Goal: Information Seeking & Learning: Learn about a topic

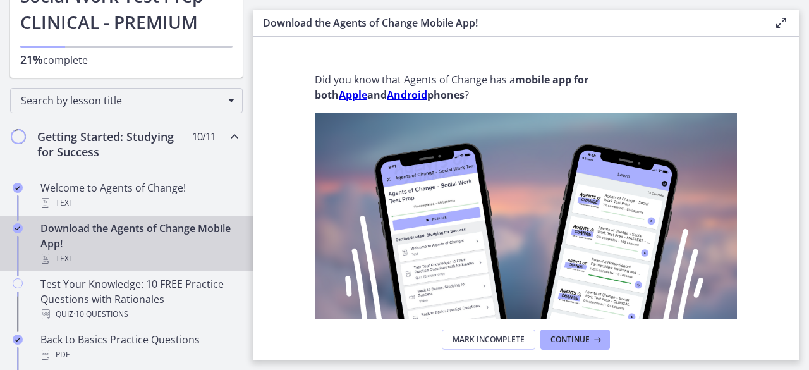
scroll to position [133, 0]
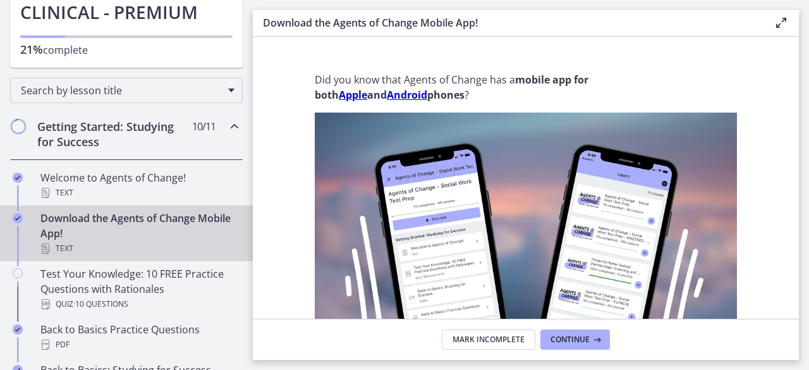
click at [57, 127] on h2 "Getting Started: Studying for Success" at bounding box center [114, 134] width 154 height 30
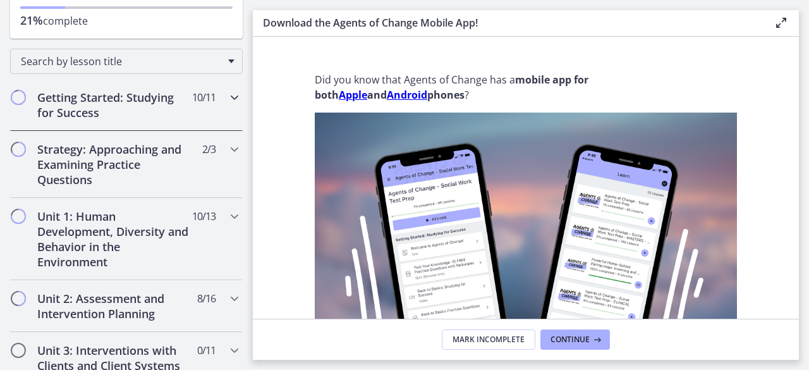
scroll to position [155, 0]
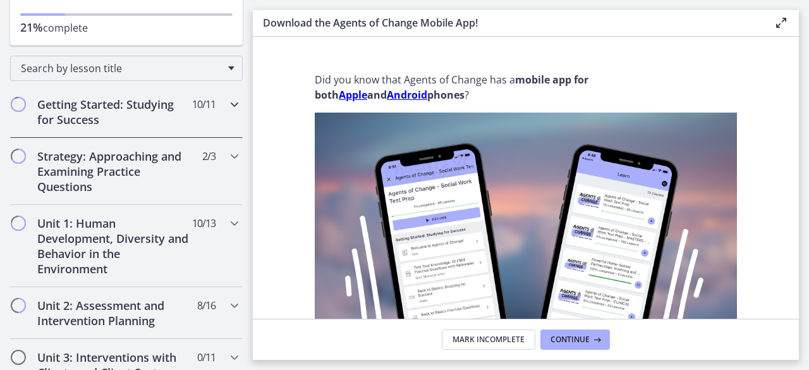
click at [157, 109] on h2 "Getting Started: Studying for Success" at bounding box center [114, 112] width 154 height 30
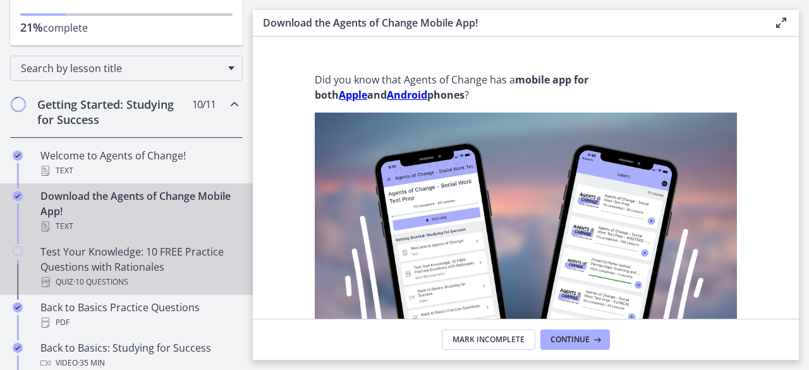
click at [99, 245] on div "Test Your Knowledge: 10 FREE Practice Questions with Rationales Quiz · 10 Quest…" at bounding box center [138, 267] width 197 height 46
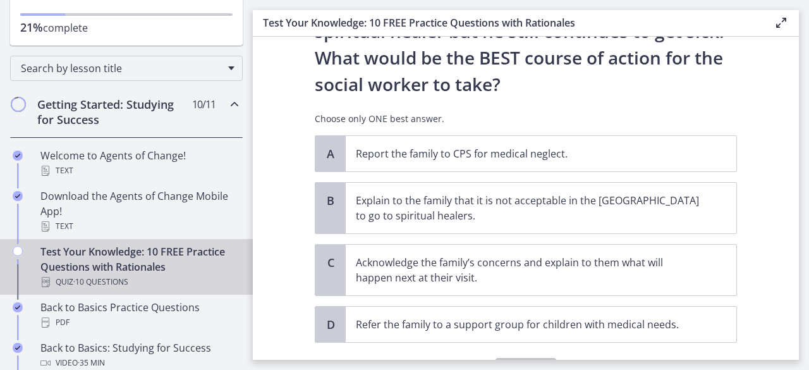
scroll to position [344, 0]
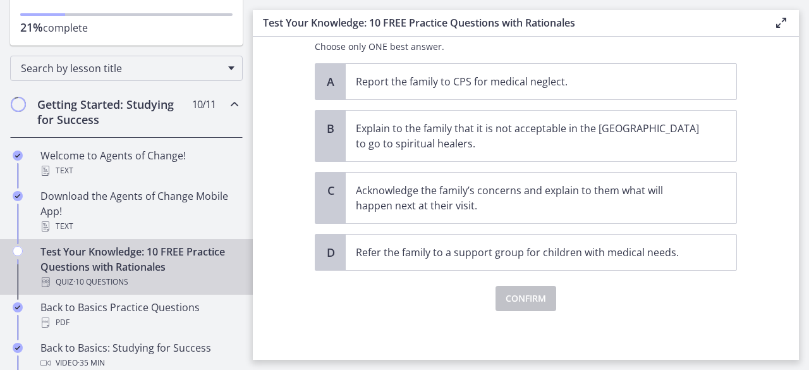
click at [809, 343] on main "Test Your Knowledge: 10 FREE Practice Questions with Rationales Enable fullscre…" at bounding box center [531, 185] width 557 height 370
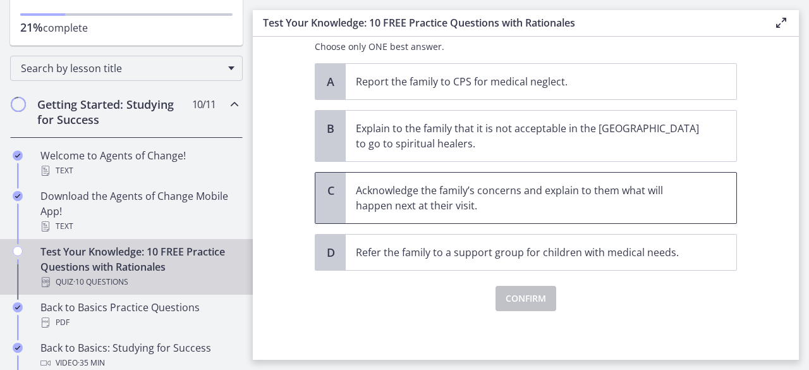
click at [359, 192] on p "Acknowledge the family’s concerns and explain to them what will happen next at …" at bounding box center [528, 198] width 345 height 30
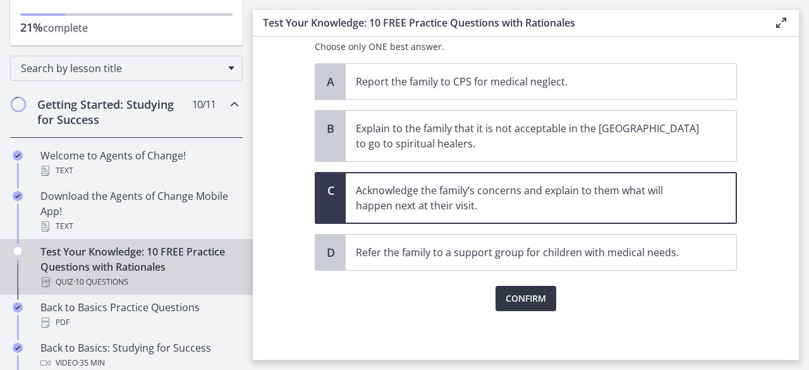
click at [530, 286] on button "Confirm" at bounding box center [526, 298] width 61 height 25
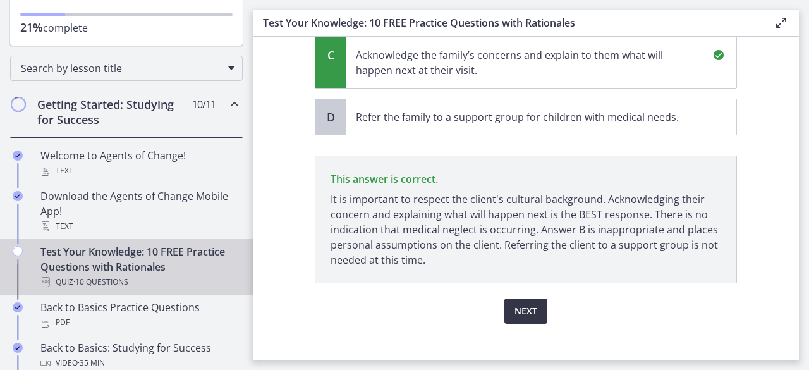
scroll to position [491, 0]
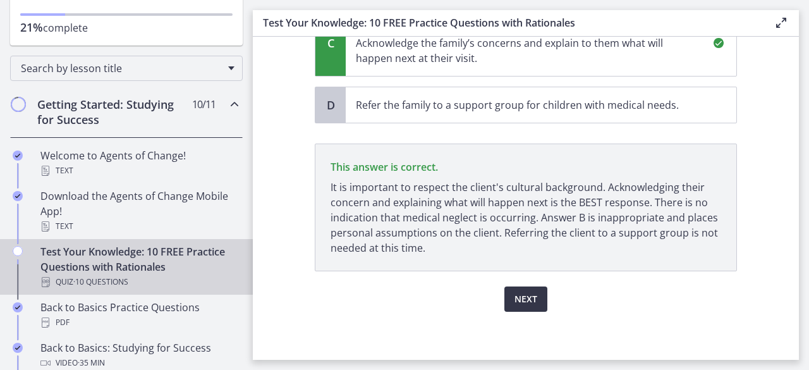
click at [530, 286] on button "Next" at bounding box center [526, 298] width 43 height 25
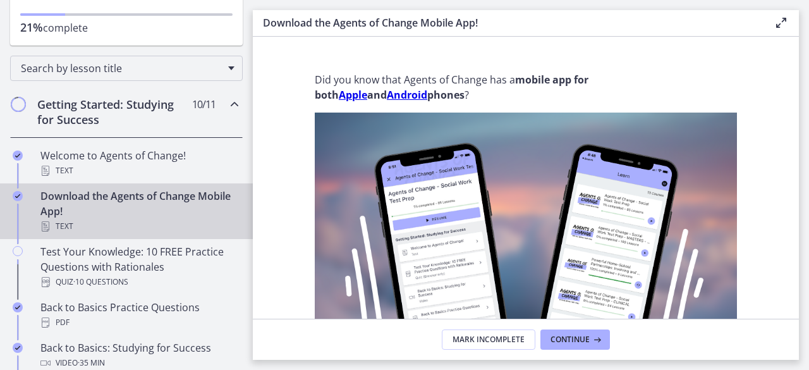
click at [71, 106] on h2 "Getting Started: Studying for Success" at bounding box center [114, 112] width 154 height 30
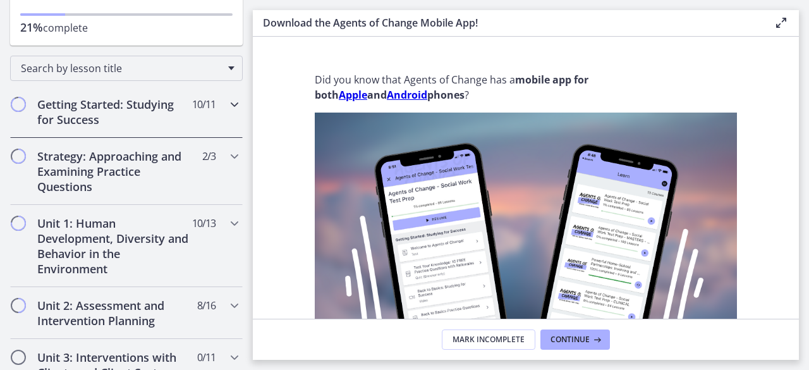
click at [71, 106] on h2 "Getting Started: Studying for Success" at bounding box center [114, 112] width 154 height 30
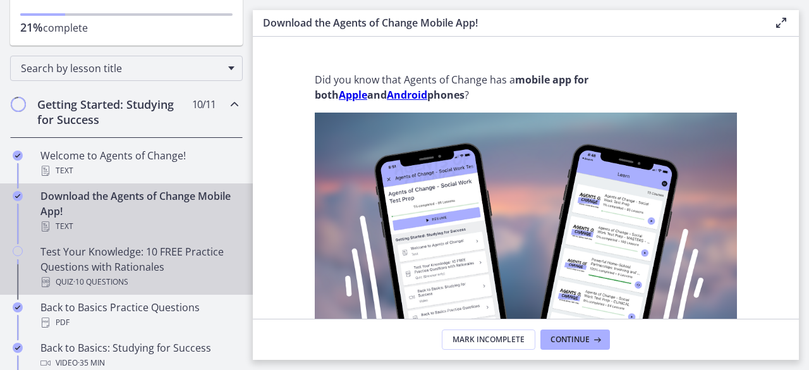
click at [102, 261] on div "Test Your Knowledge: 10 FREE Practice Questions with Rationales Quiz · 10 Quest…" at bounding box center [138, 267] width 197 height 46
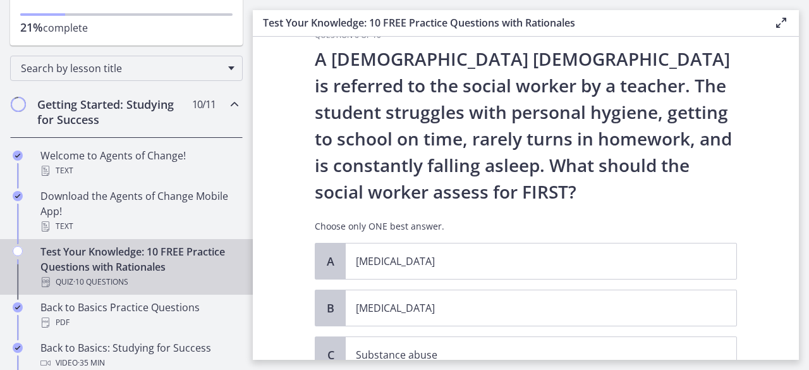
scroll to position [36, 0]
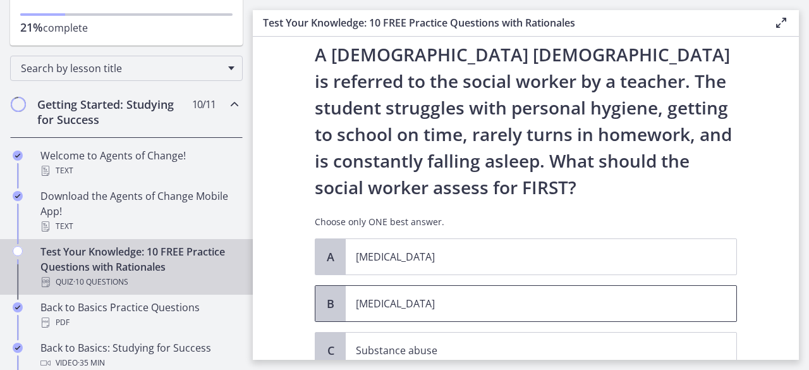
click at [403, 302] on p "[MEDICAL_DATA]" at bounding box center [528, 303] width 345 height 15
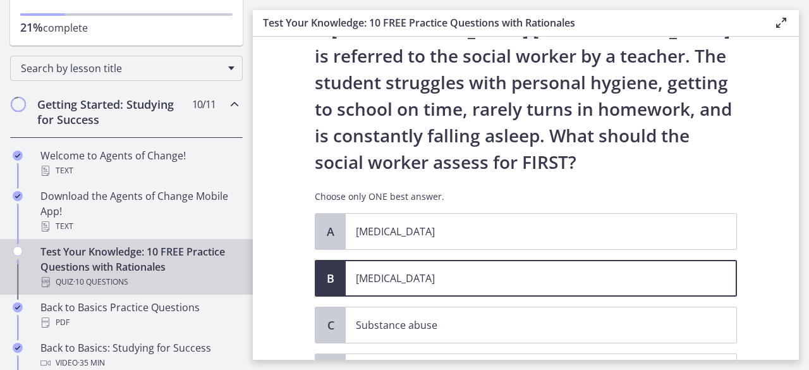
scroll to position [112, 0]
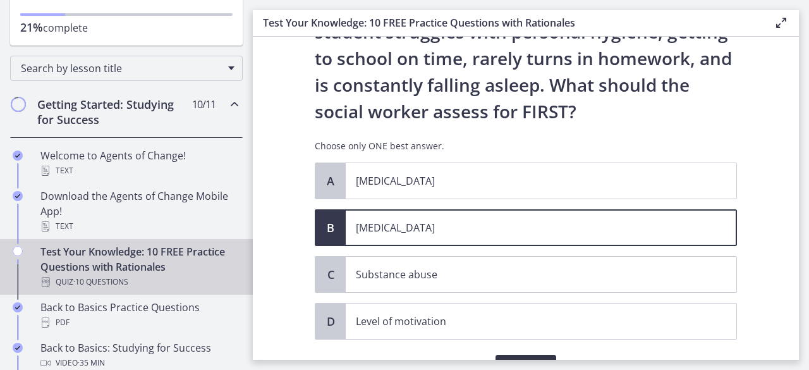
click at [541, 356] on button "Confirm" at bounding box center [526, 367] width 61 height 25
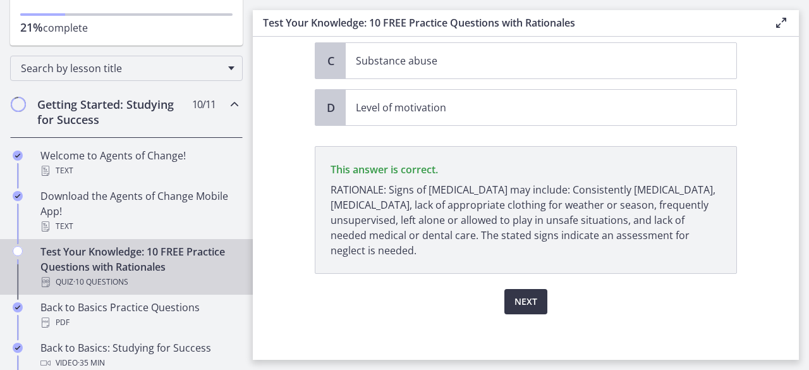
scroll to position [328, 0]
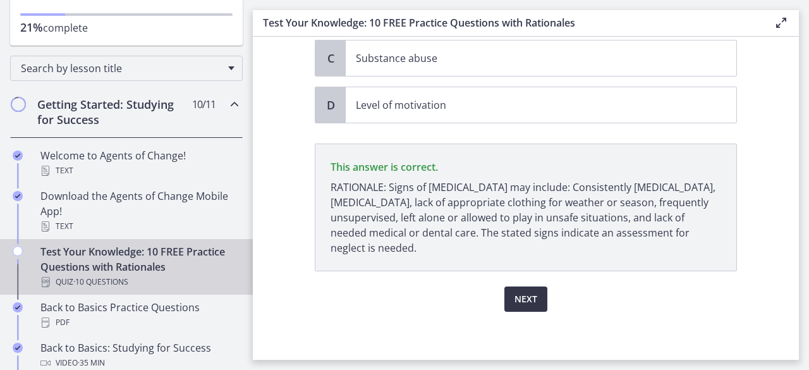
click at [515, 302] on span "Next" at bounding box center [526, 299] width 23 height 15
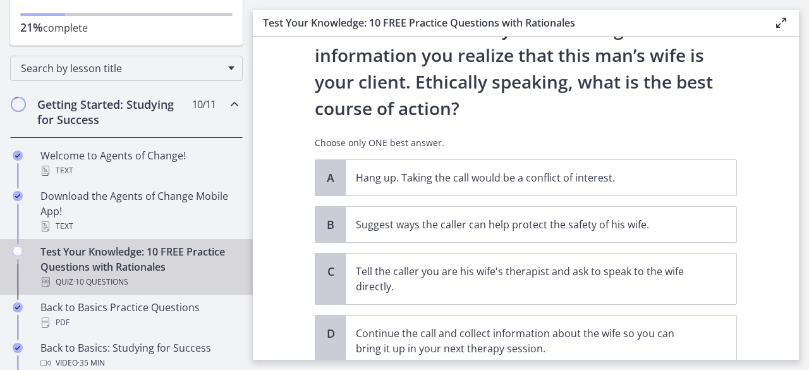
scroll to position [177, 0]
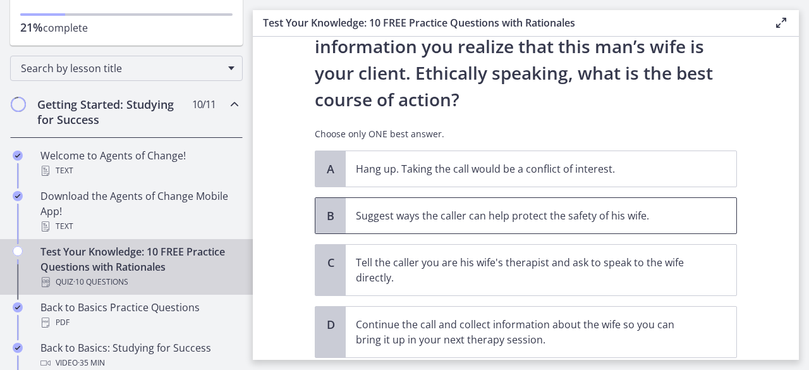
click at [574, 217] on p "Suggest ways the caller can help protect the safety of his wife." at bounding box center [528, 215] width 345 height 15
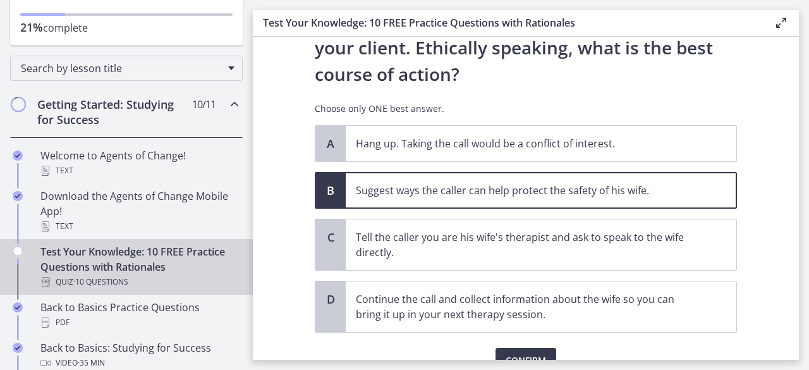
scroll to position [261, 0]
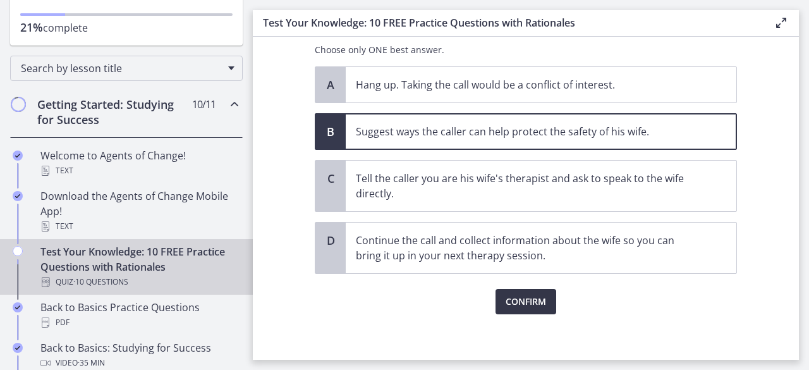
click at [527, 294] on span "Confirm" at bounding box center [526, 301] width 40 height 15
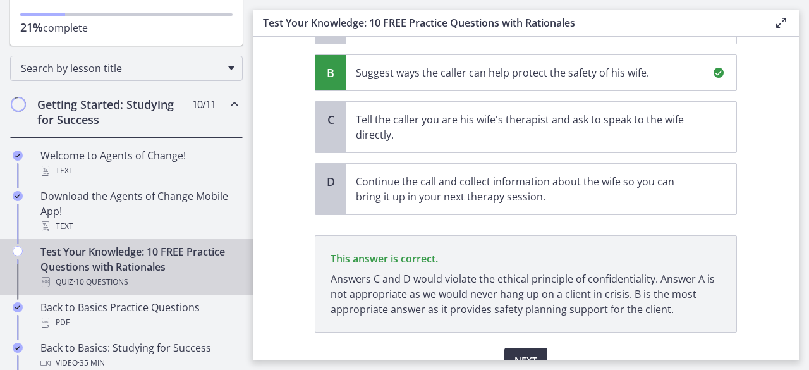
scroll to position [381, 0]
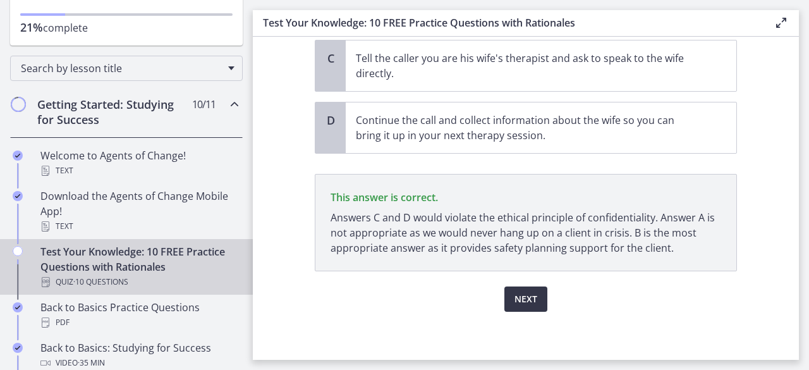
click at [527, 295] on span "Next" at bounding box center [526, 299] width 23 height 15
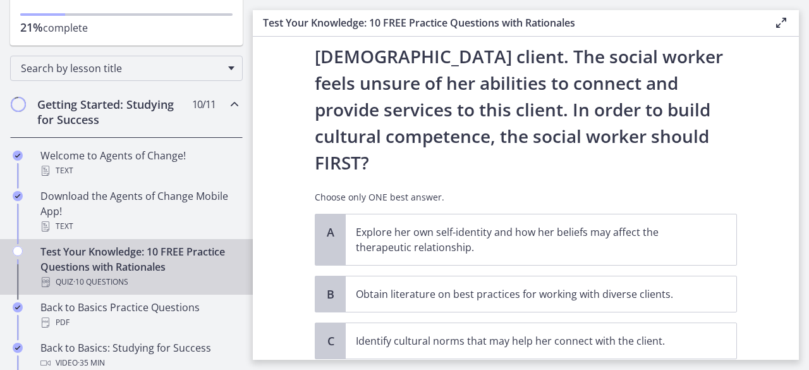
scroll to position [202, 0]
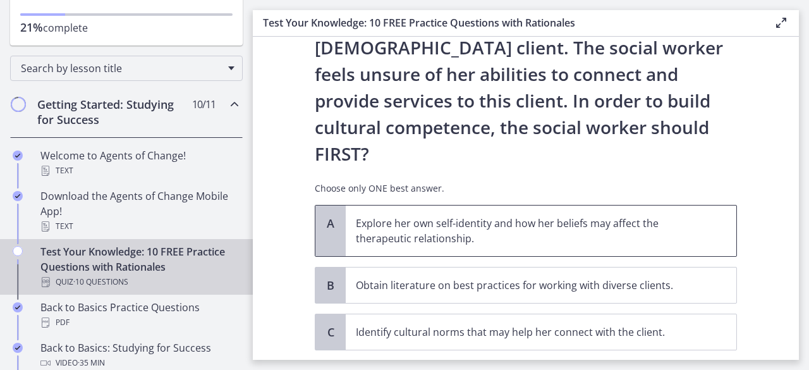
click at [525, 216] on p "Explore her own self-identity and how her beliefs may affect the therapeutic re…" at bounding box center [528, 231] width 345 height 30
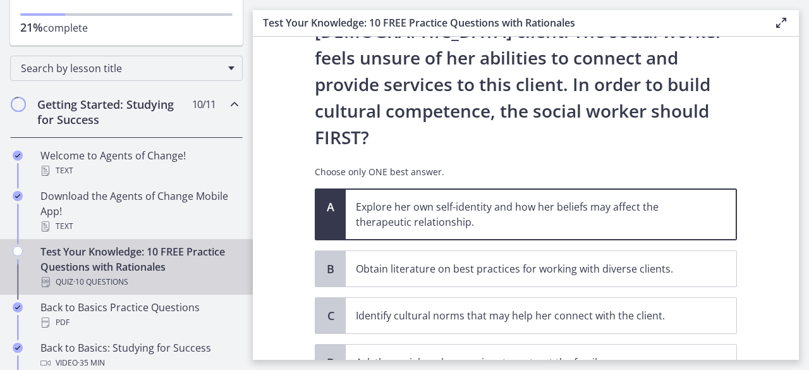
scroll to position [228, 0]
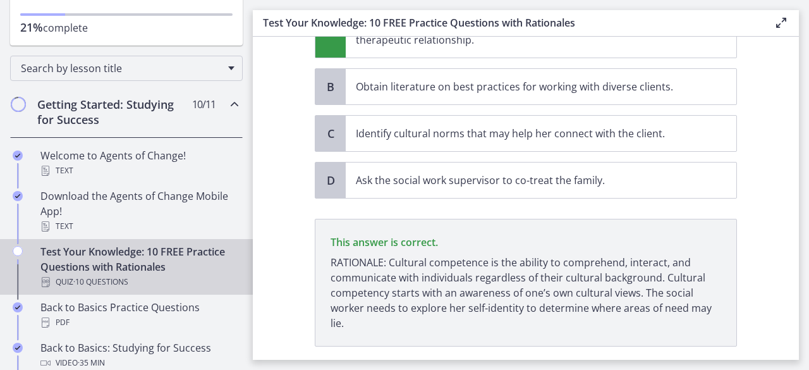
scroll to position [423, 0]
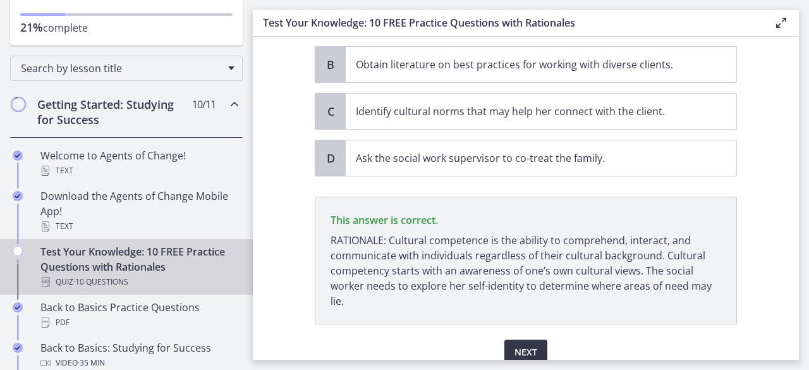
click at [515, 345] on span "Next" at bounding box center [526, 352] width 23 height 15
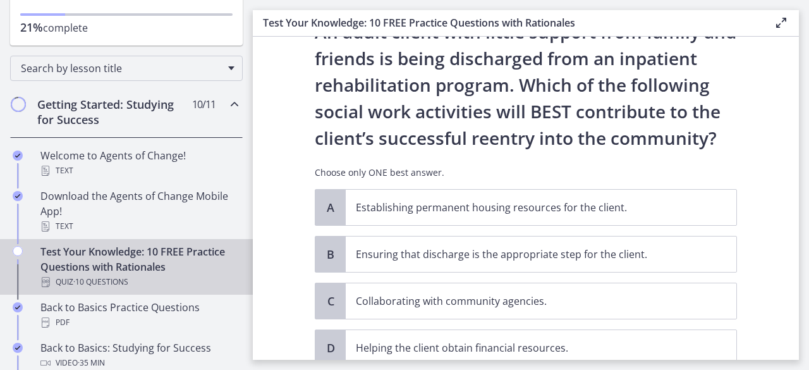
scroll to position [84, 0]
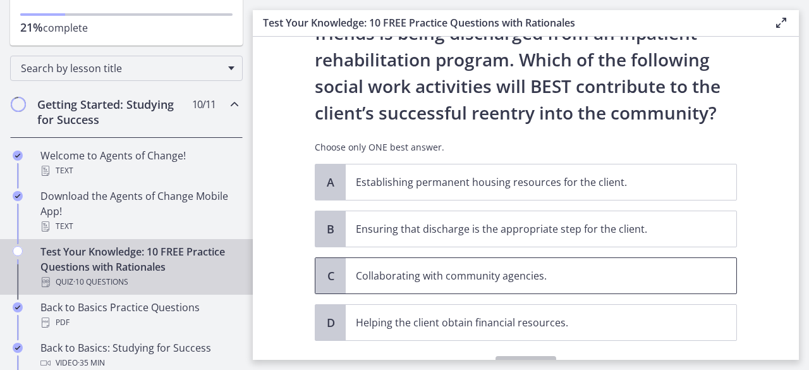
click at [498, 264] on span "Collaborating with community agencies." at bounding box center [541, 275] width 391 height 35
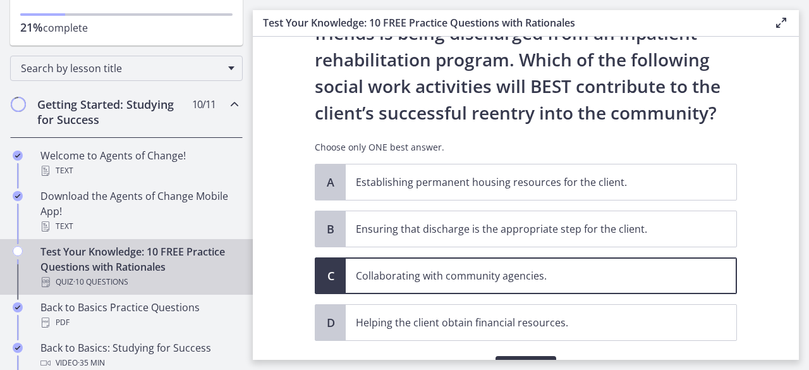
click at [508, 356] on button "Confirm" at bounding box center [526, 368] width 61 height 25
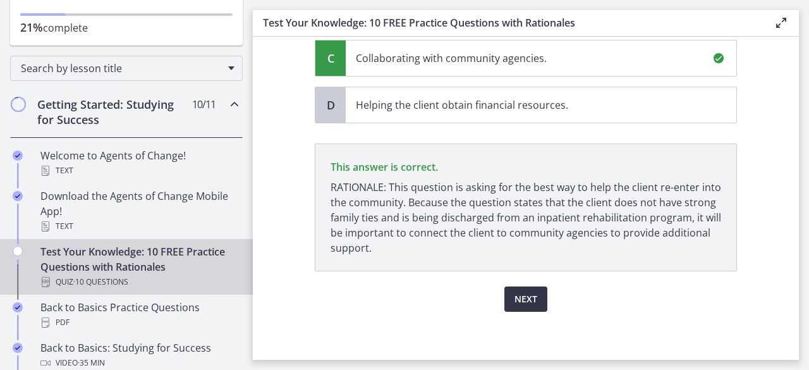
scroll to position [302, 0]
click at [515, 294] on span "Next" at bounding box center [526, 299] width 23 height 15
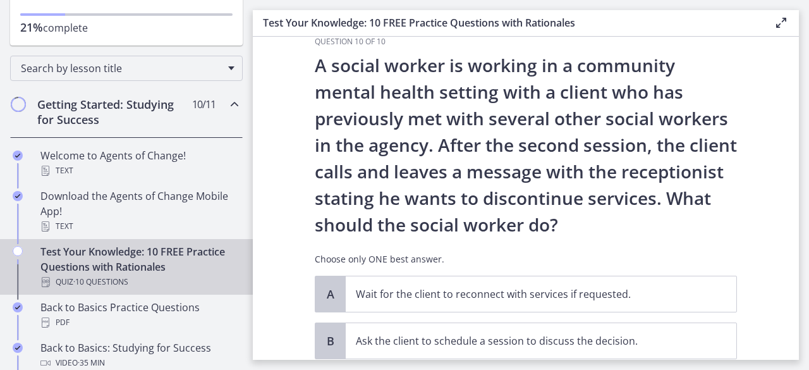
scroll to position [118, 0]
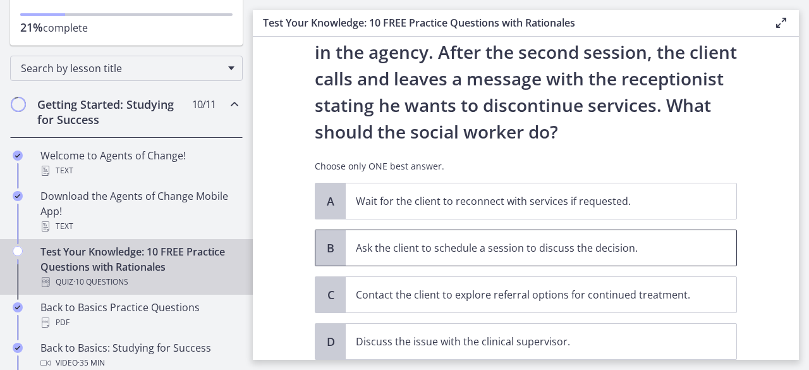
click at [543, 230] on span "Ask the client to schedule a session to discuss the decision." at bounding box center [541, 247] width 391 height 35
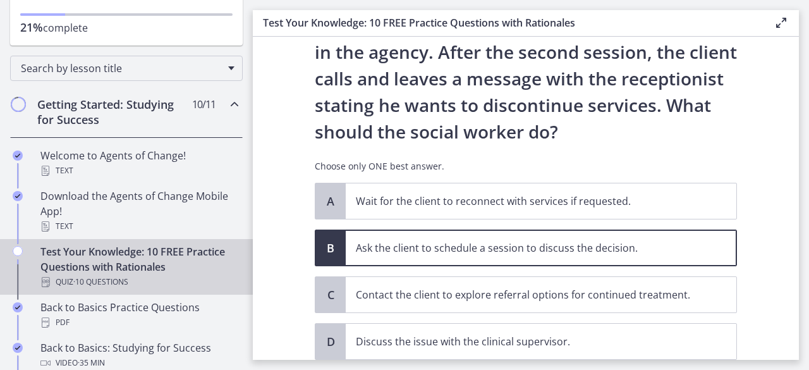
click at [543, 245] on p "Ask the client to schedule a session to discuss the decision." at bounding box center [528, 247] width 345 height 15
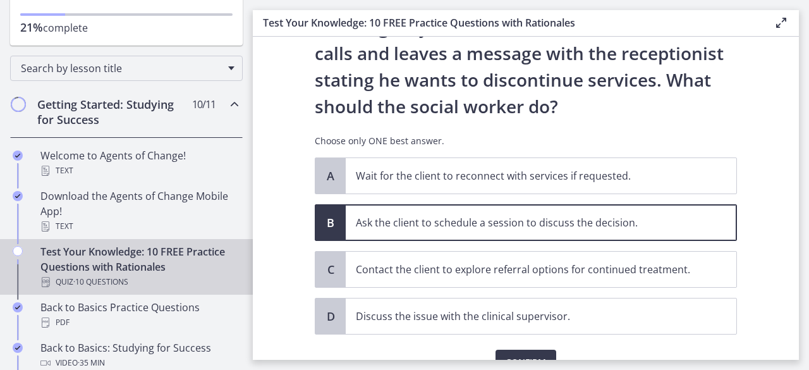
scroll to position [169, 0]
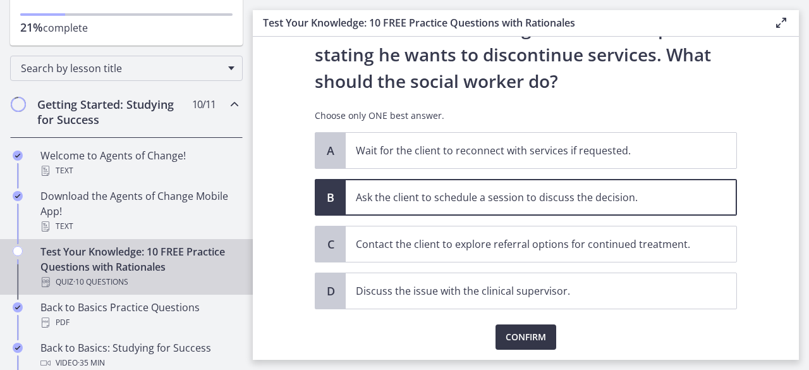
click at [533, 339] on span "Confirm" at bounding box center [526, 336] width 40 height 15
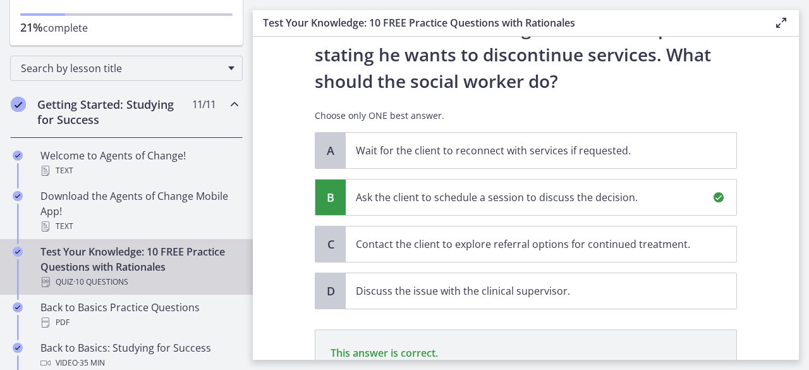
scroll to position [355, 0]
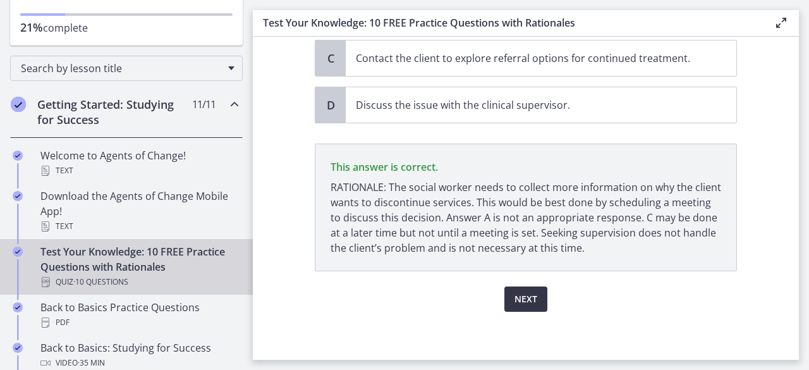
click at [535, 292] on button "Next" at bounding box center [526, 298] width 43 height 25
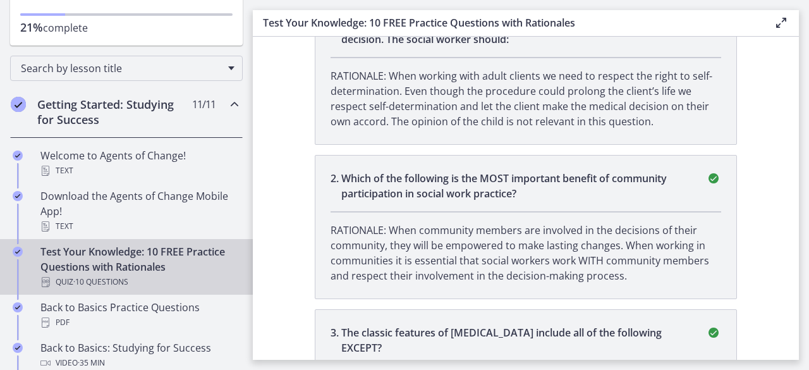
scroll to position [0, 0]
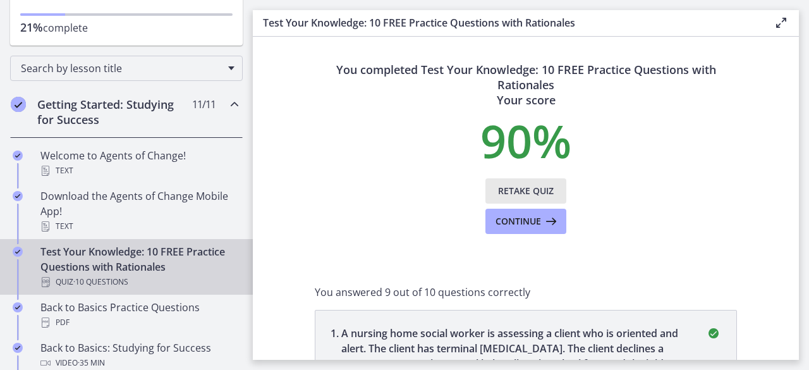
click at [524, 199] on button "Retake Quiz" at bounding box center [526, 190] width 81 height 25
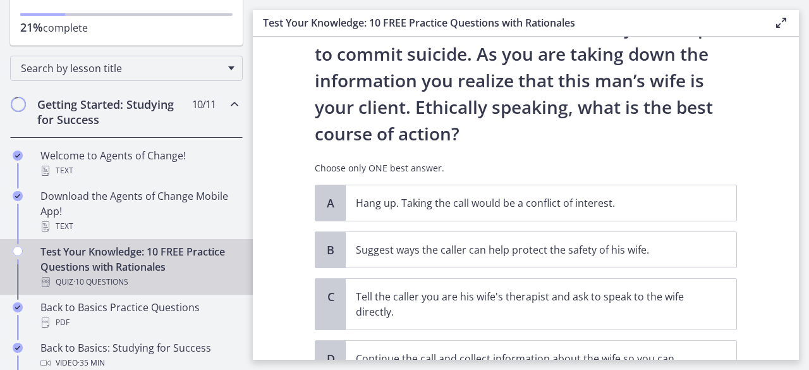
scroll to position [202, 0]
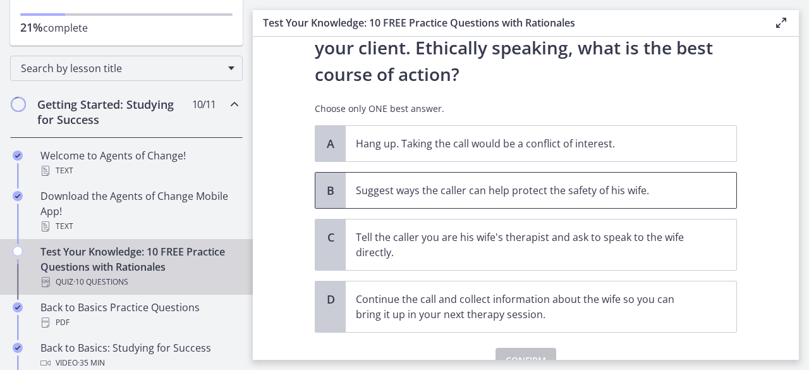
click at [608, 199] on span "Suggest ways the caller can help protect the safety of his wife." at bounding box center [541, 190] width 391 height 35
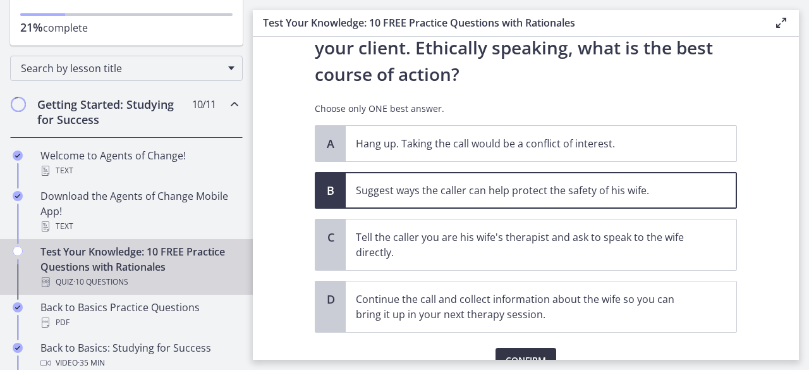
click at [535, 349] on button "Confirm" at bounding box center [526, 360] width 61 height 25
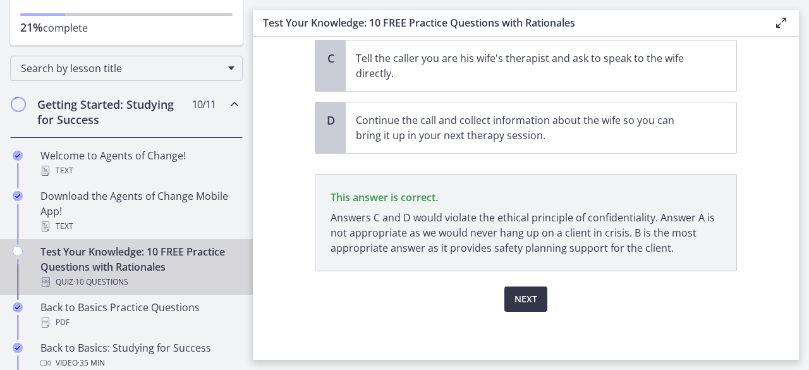
scroll to position [381, 0]
click at [522, 302] on span "Next" at bounding box center [526, 299] width 23 height 15
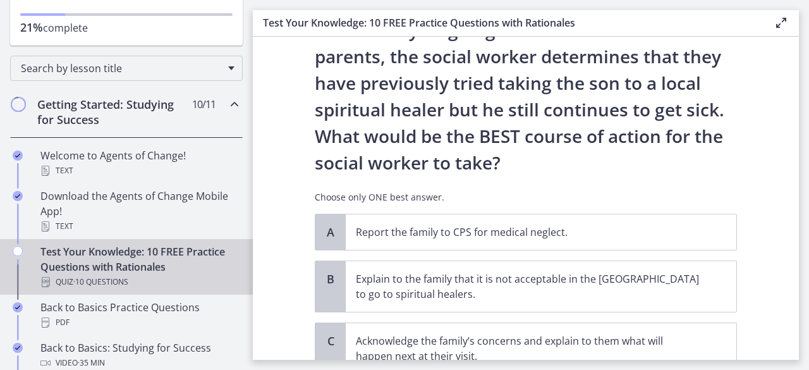
scroll to position [253, 0]
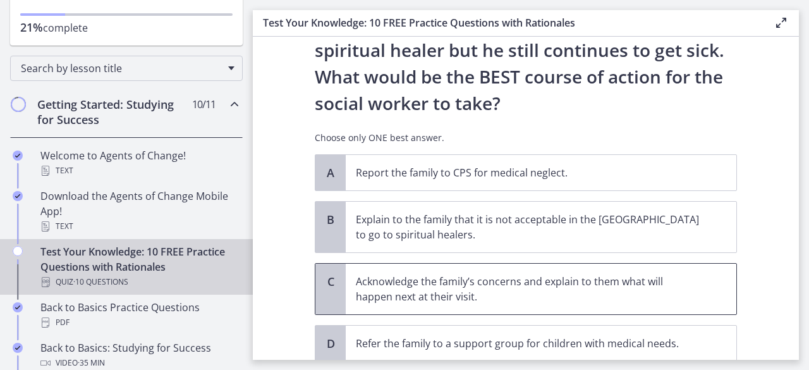
click at [576, 282] on p "Acknowledge the family’s concerns and explain to them what will happen next at …" at bounding box center [528, 289] width 345 height 30
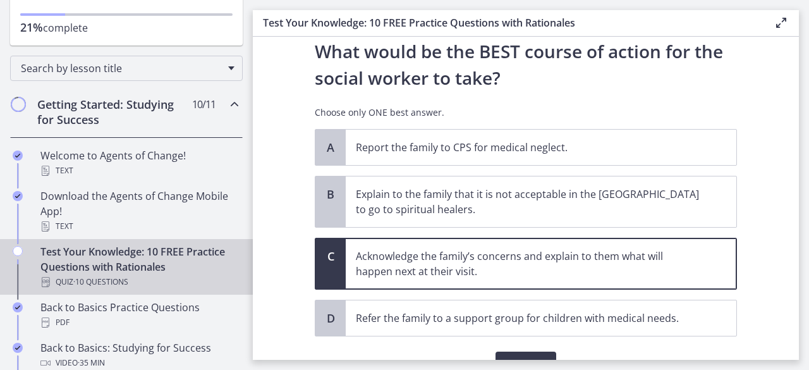
scroll to position [344, 0]
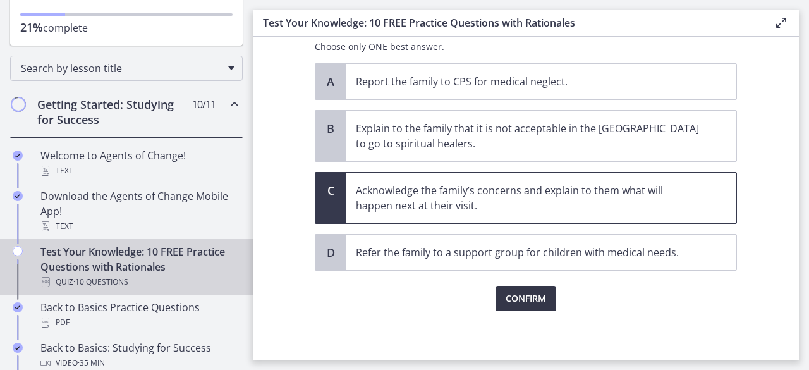
click at [512, 291] on span "Confirm" at bounding box center [526, 298] width 40 height 15
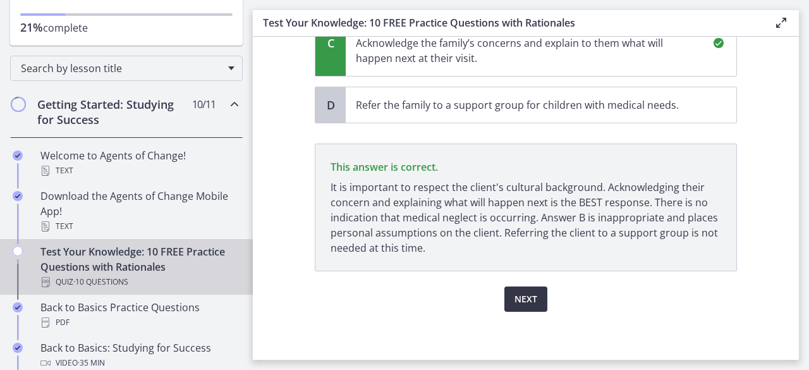
scroll to position [491, 0]
click at [515, 292] on span "Next" at bounding box center [526, 299] width 23 height 15
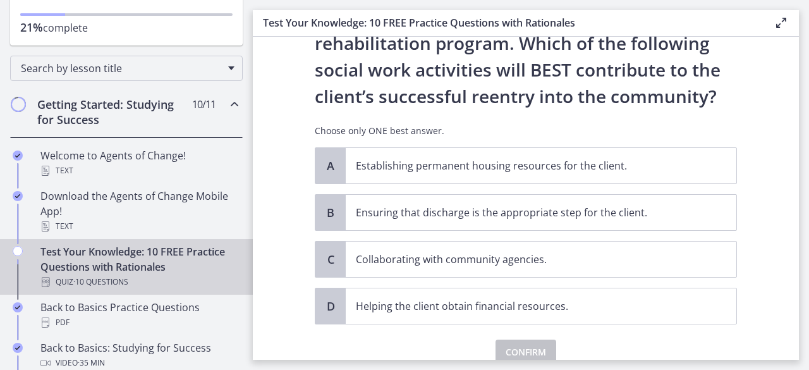
scroll to position [109, 0]
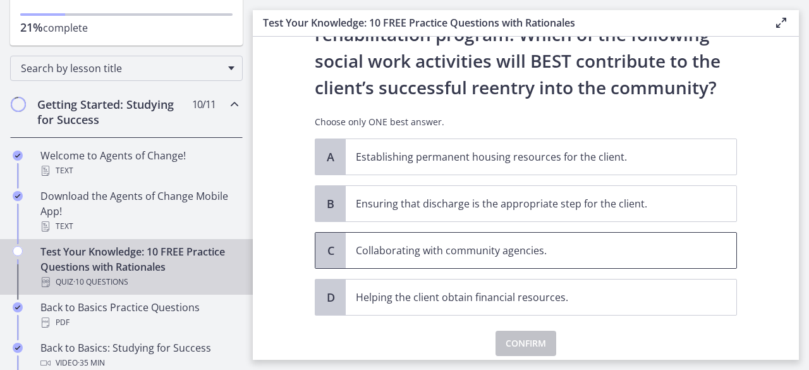
click at [471, 257] on span "Collaborating with community agencies." at bounding box center [541, 250] width 391 height 35
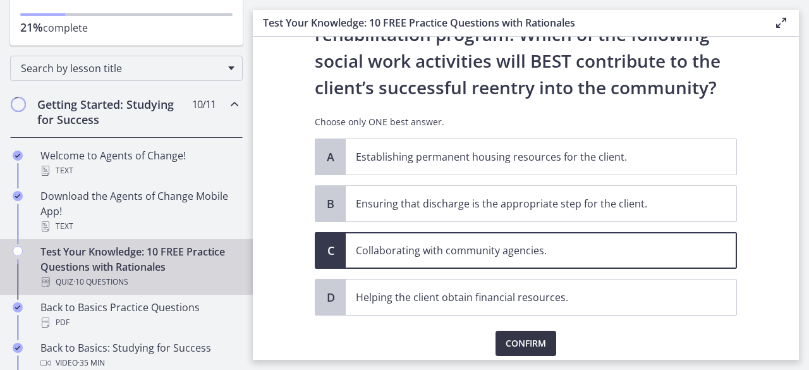
click at [507, 336] on span "Confirm" at bounding box center [526, 343] width 40 height 15
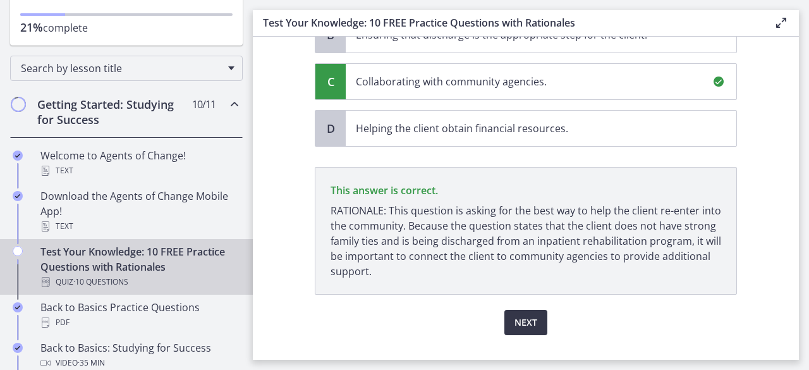
scroll to position [302, 0]
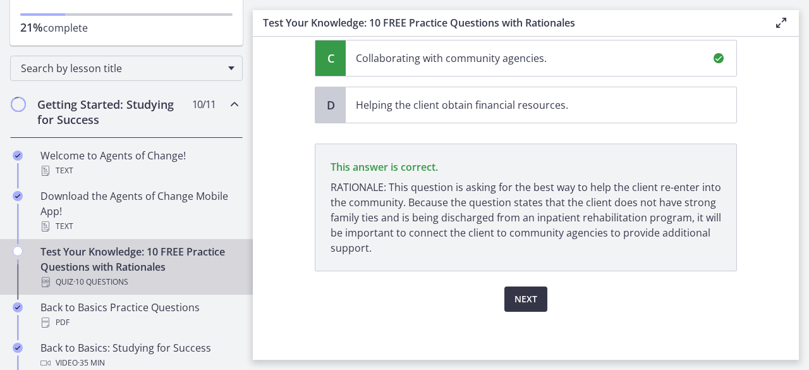
click at [520, 295] on span "Next" at bounding box center [526, 299] width 23 height 15
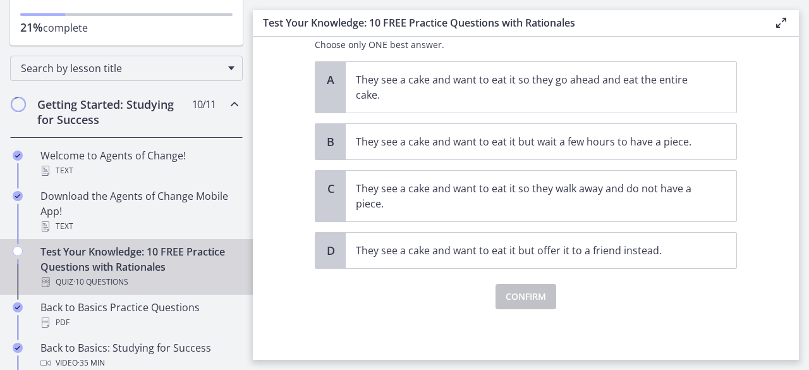
scroll to position [0, 0]
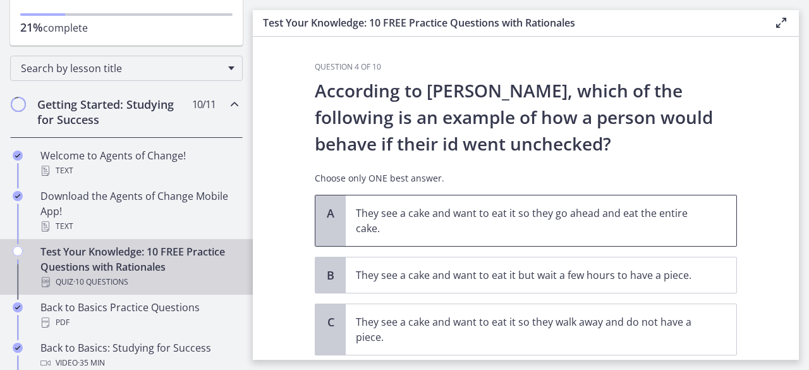
click at [493, 211] on p "They see a cake and want to eat it so they go ahead and eat the entire cake." at bounding box center [528, 221] width 345 height 30
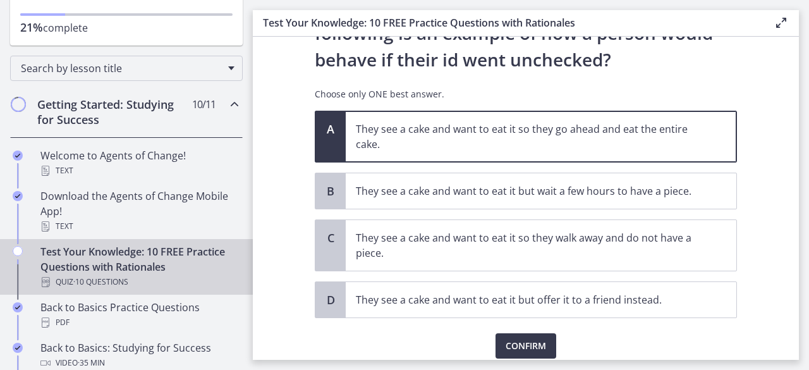
scroll to position [132, 0]
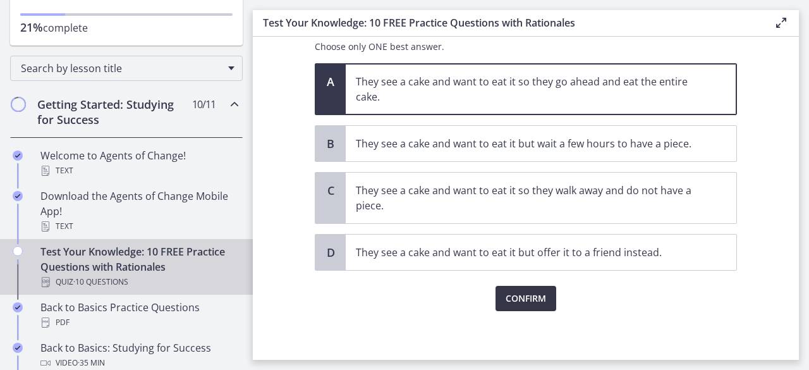
click at [531, 293] on span "Confirm" at bounding box center [526, 298] width 40 height 15
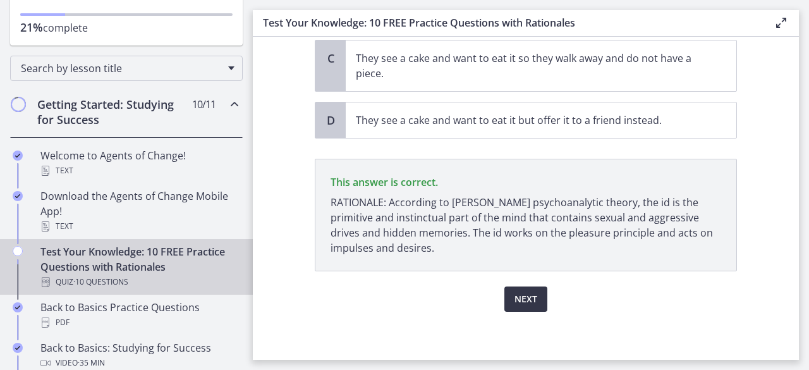
scroll to position [264, 0]
click at [522, 282] on div "Next" at bounding box center [526, 291] width 422 height 40
click at [522, 292] on span "Next" at bounding box center [526, 299] width 23 height 15
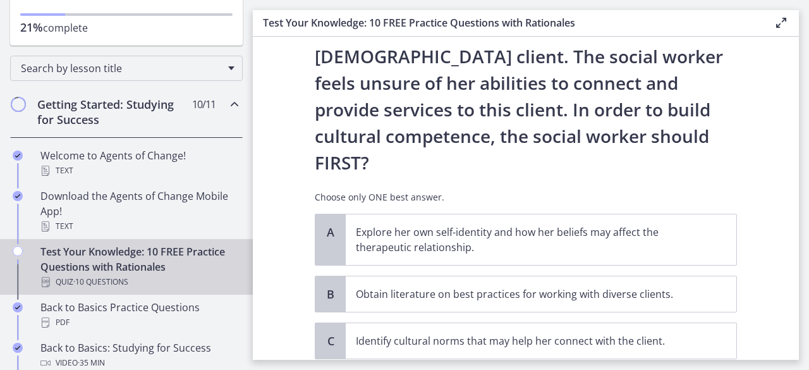
scroll to position [228, 0]
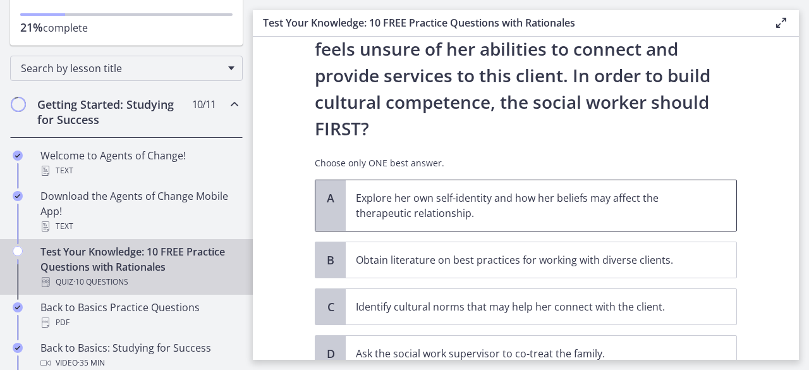
click at [448, 190] on p "Explore her own self-identity and how her beliefs may affect the therapeutic re…" at bounding box center [528, 205] width 345 height 30
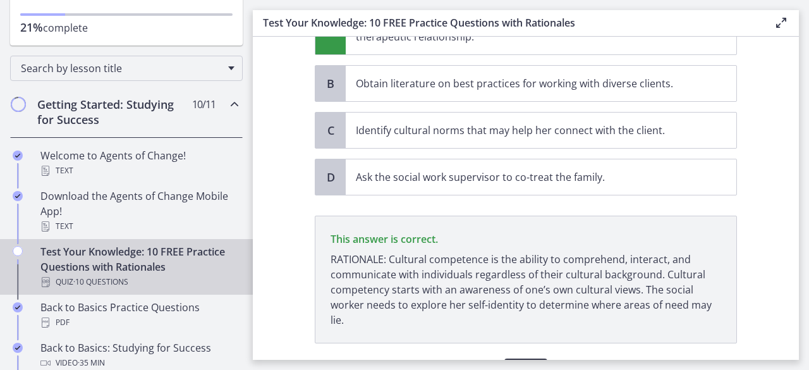
scroll to position [423, 0]
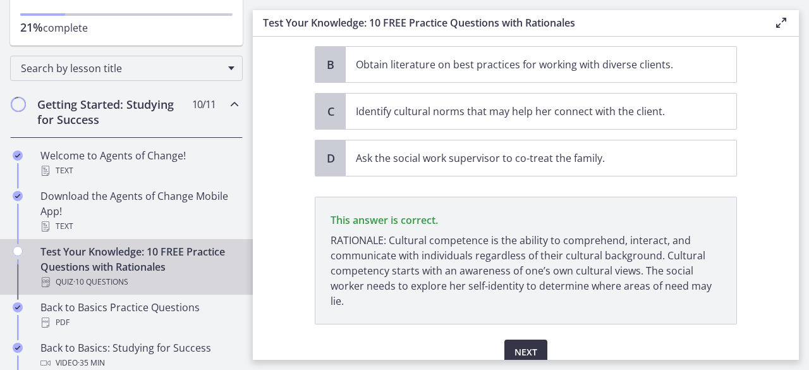
click at [522, 345] on span "Next" at bounding box center [526, 352] width 23 height 15
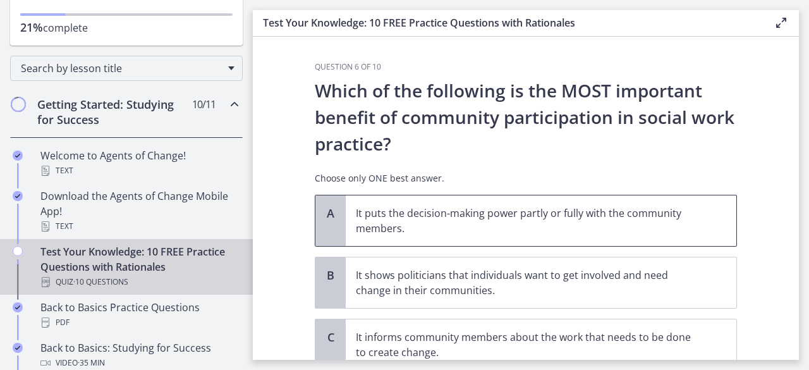
click at [498, 222] on p "It puts the decision-making power partly or fully with the community members." at bounding box center [528, 221] width 345 height 30
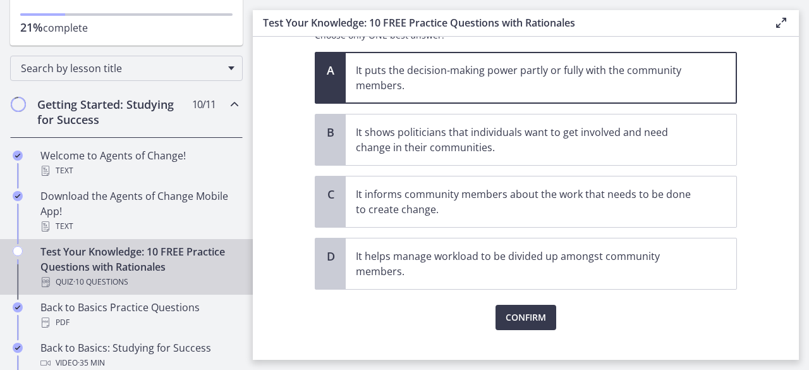
scroll to position [162, 0]
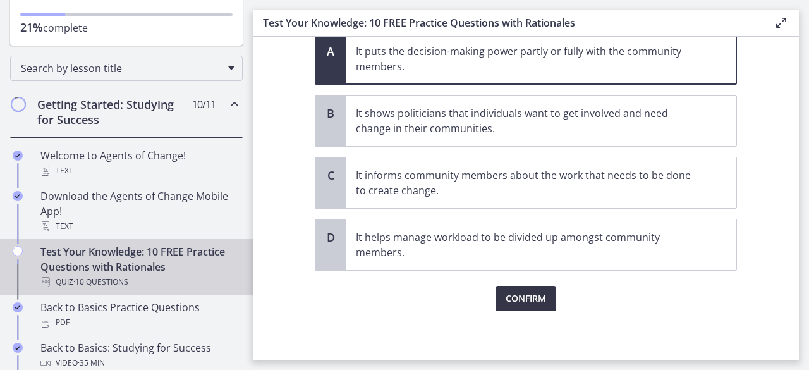
click at [524, 298] on span "Confirm" at bounding box center [526, 298] width 40 height 15
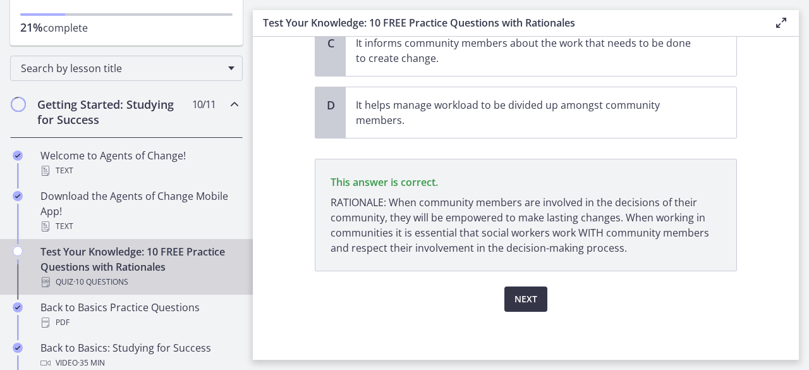
scroll to position [294, 0]
click at [524, 298] on span "Next" at bounding box center [526, 299] width 23 height 15
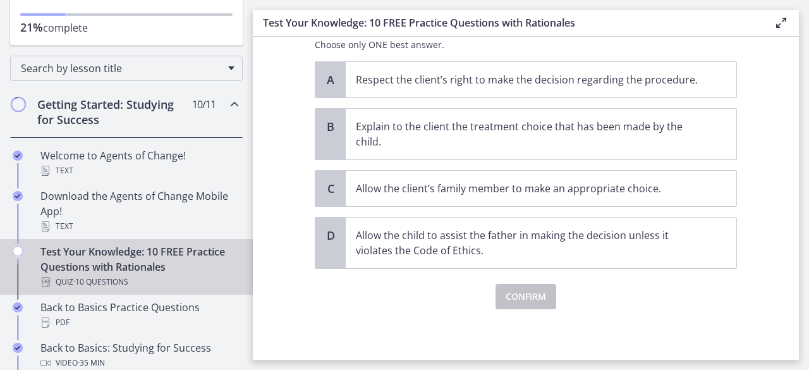
scroll to position [0, 0]
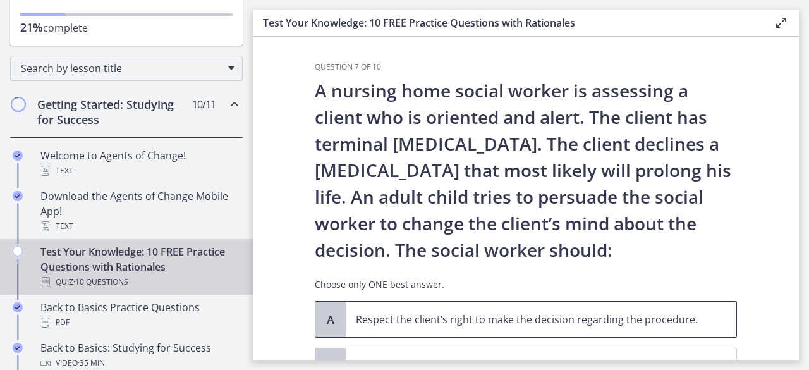
click at [523, 312] on p "Respect the client’s right to make the decision regarding the procedure." at bounding box center [528, 319] width 345 height 15
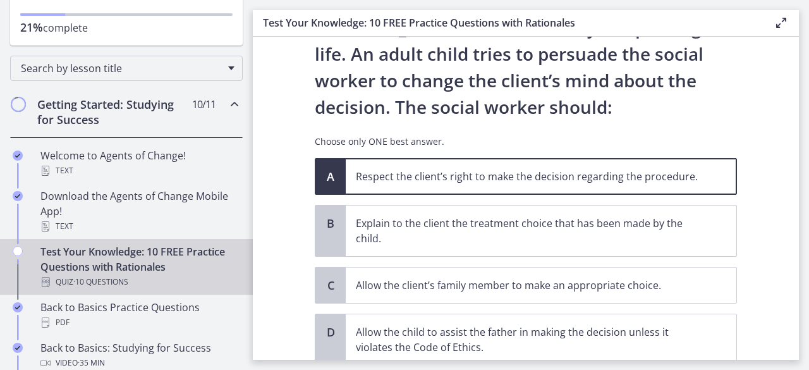
scroll to position [236, 0]
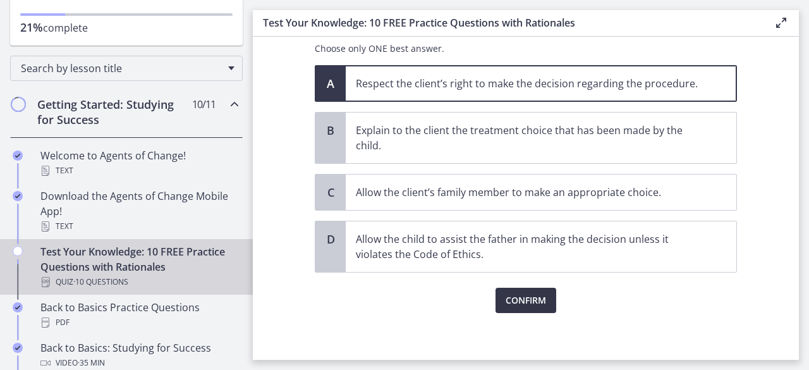
click at [521, 298] on span "Confirm" at bounding box center [526, 300] width 40 height 15
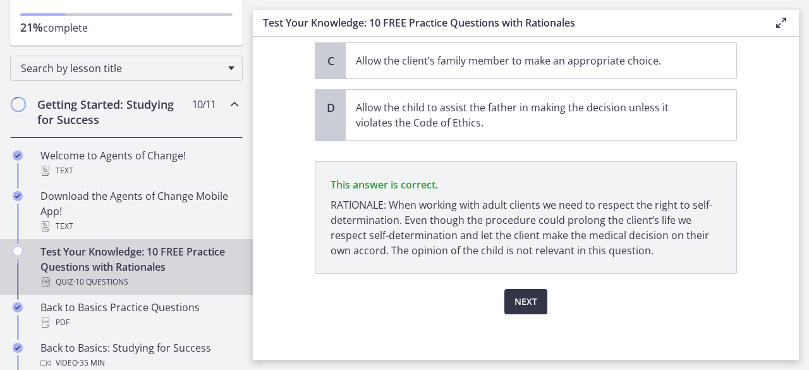
scroll to position [370, 0]
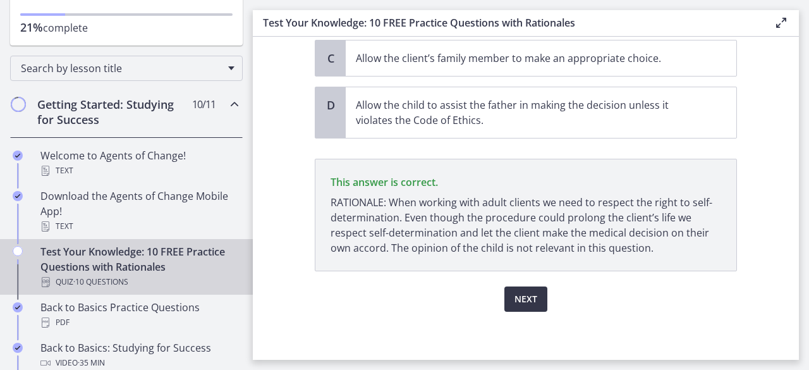
click at [521, 298] on span "Next" at bounding box center [526, 299] width 23 height 15
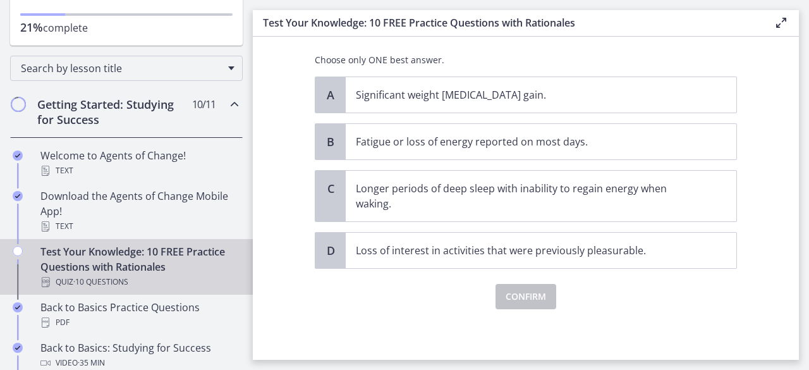
scroll to position [0, 0]
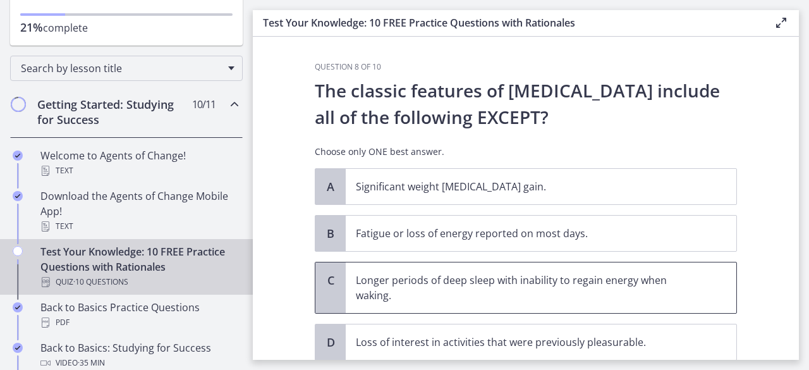
click at [521, 298] on p "Longer periods of deep sleep with inability to regain energy when waking." at bounding box center [528, 288] width 345 height 30
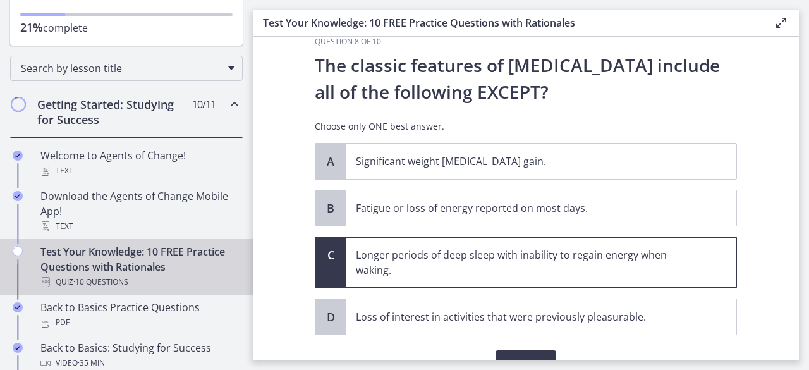
scroll to position [76, 0]
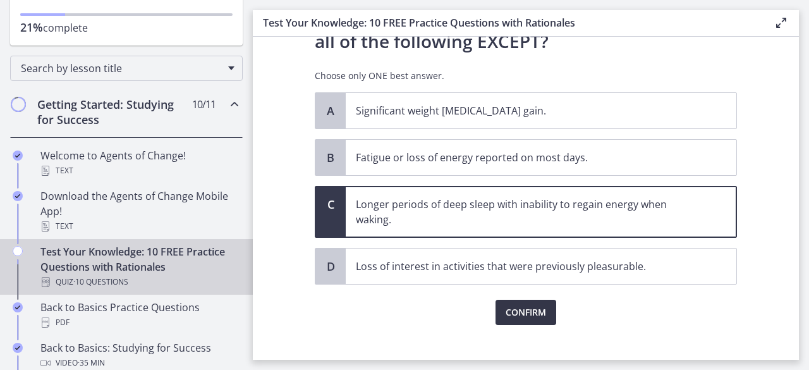
click at [528, 300] on button "Confirm" at bounding box center [526, 312] width 61 height 25
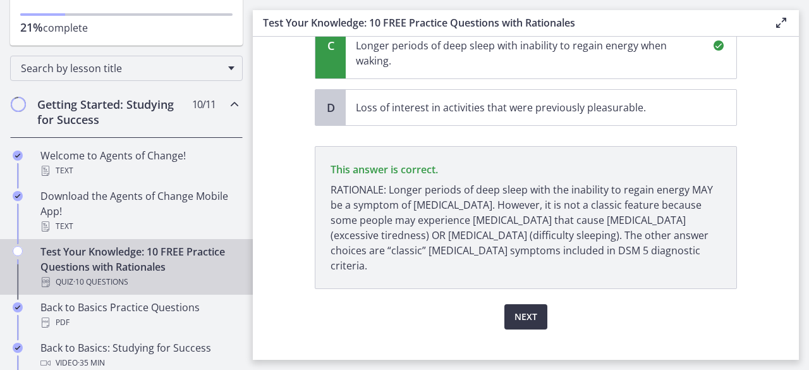
scroll to position [237, 0]
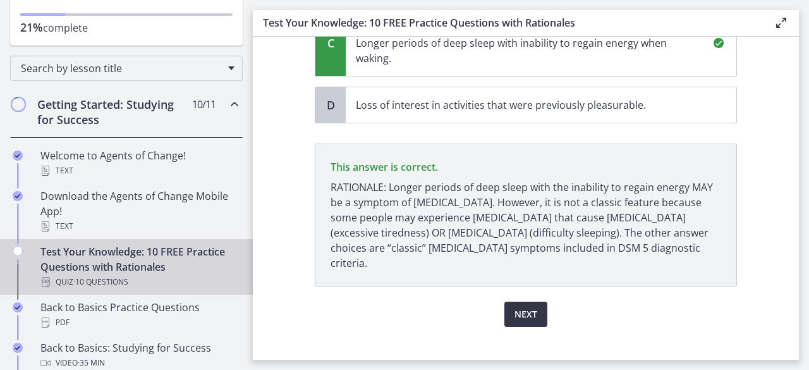
click at [530, 304] on button "Next" at bounding box center [526, 314] width 43 height 25
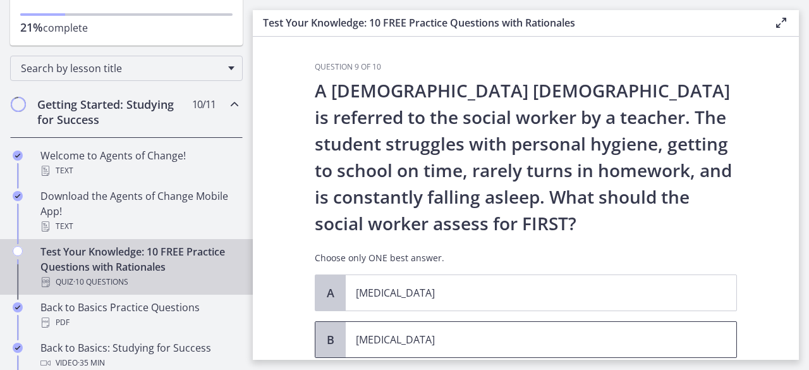
click at [463, 336] on p "[MEDICAL_DATA]" at bounding box center [528, 339] width 345 height 15
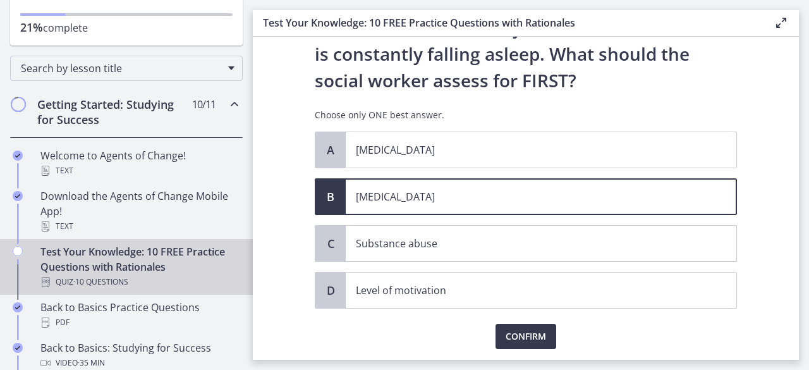
scroll to position [152, 0]
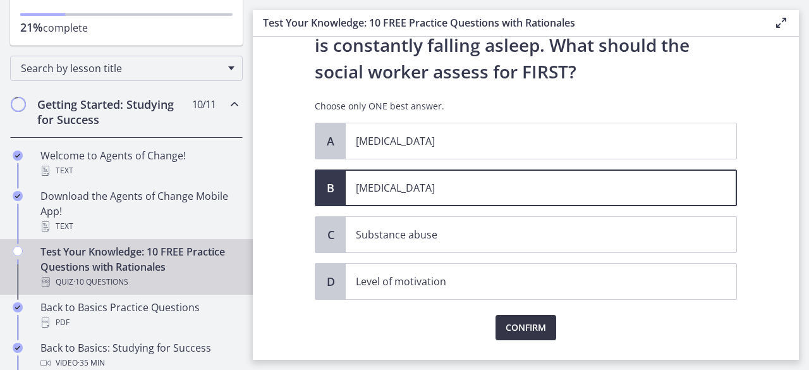
click at [546, 329] on button "Confirm" at bounding box center [526, 327] width 61 height 25
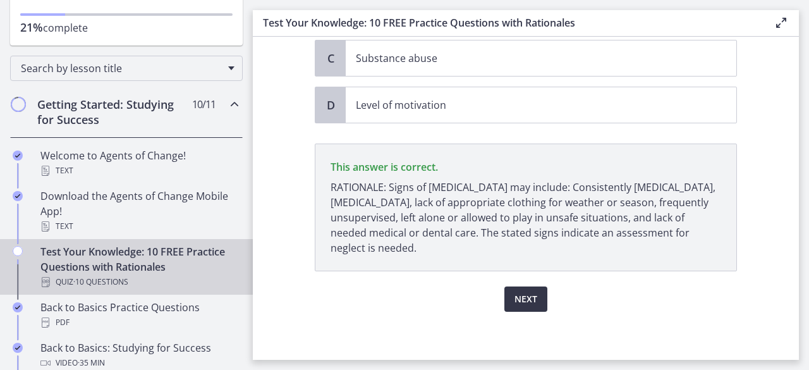
scroll to position [328, 0]
click at [529, 302] on span "Next" at bounding box center [526, 299] width 23 height 15
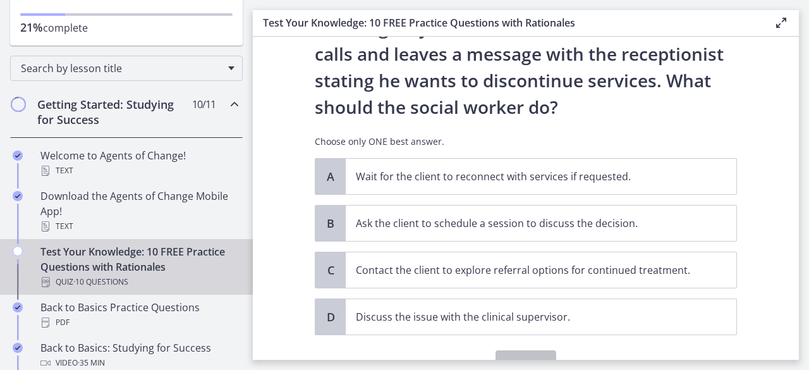
scroll to position [152, 0]
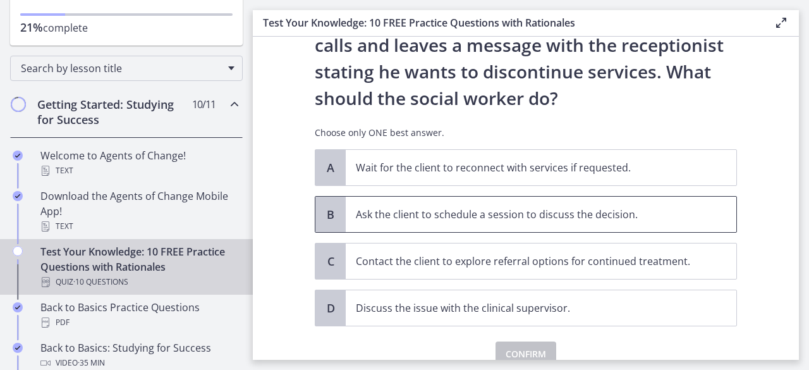
click at [499, 214] on p "Ask the client to schedule a session to discuss the decision." at bounding box center [528, 214] width 345 height 15
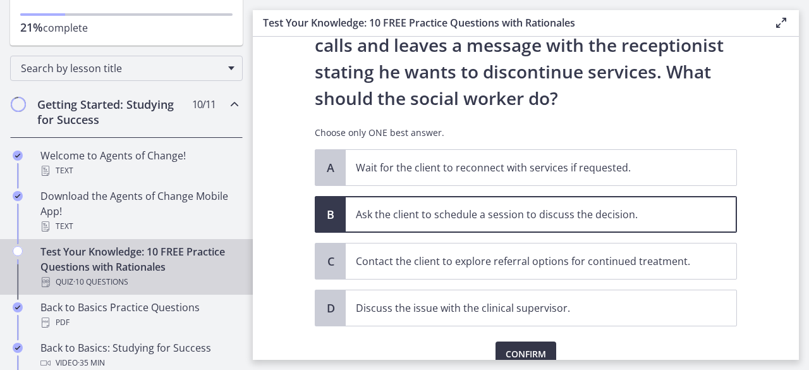
click at [507, 350] on span "Confirm" at bounding box center [526, 354] width 40 height 15
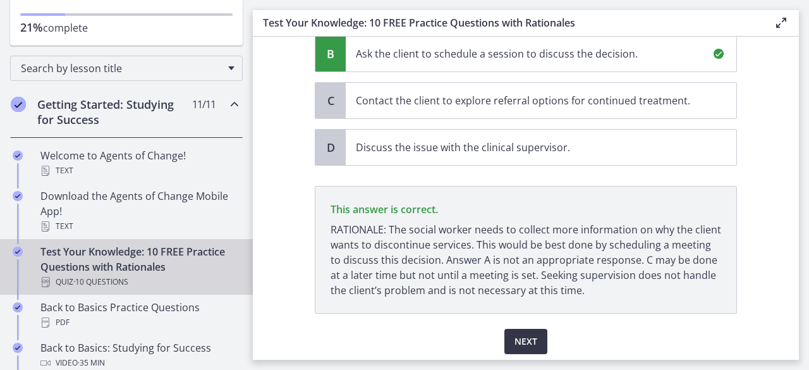
scroll to position [355, 0]
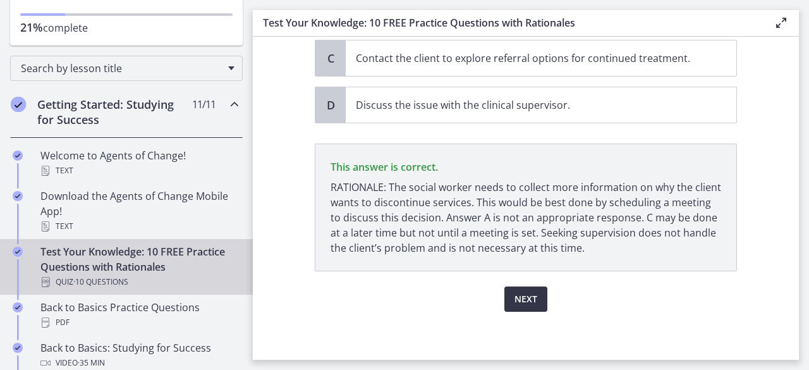
click at [519, 301] on span "Next" at bounding box center [526, 299] width 23 height 15
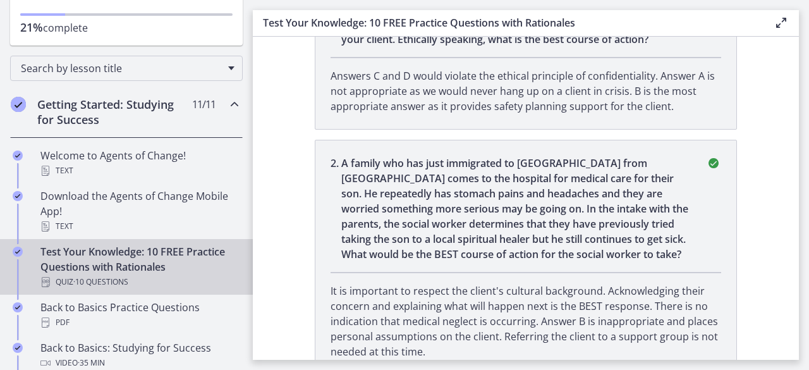
scroll to position [0, 0]
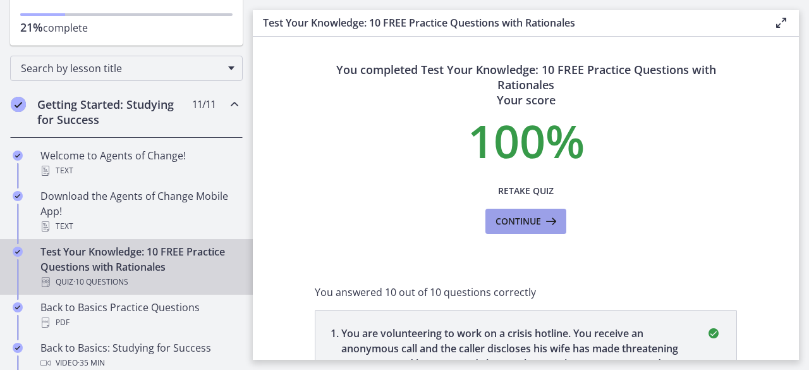
click at [514, 211] on button "Continue" at bounding box center [526, 221] width 81 height 25
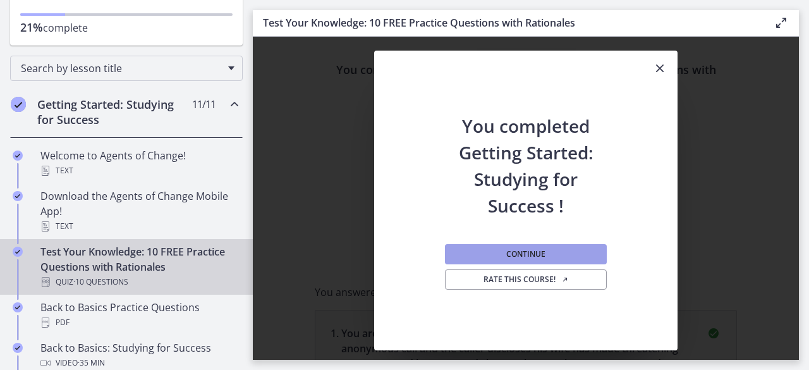
click at [521, 247] on button "Continue" at bounding box center [526, 254] width 162 height 20
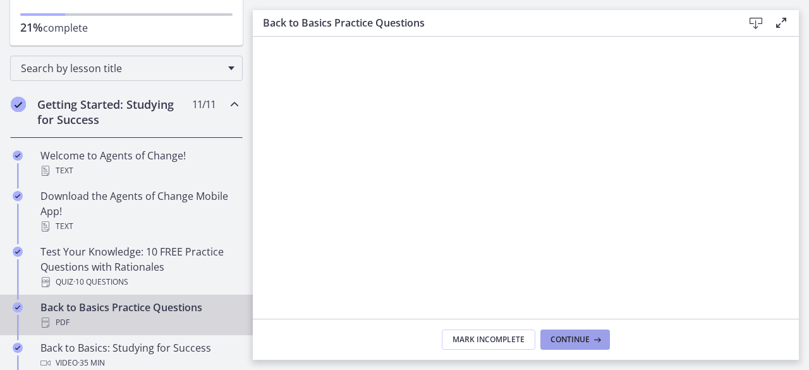
click at [568, 340] on span "Continue" at bounding box center [570, 340] width 39 height 10
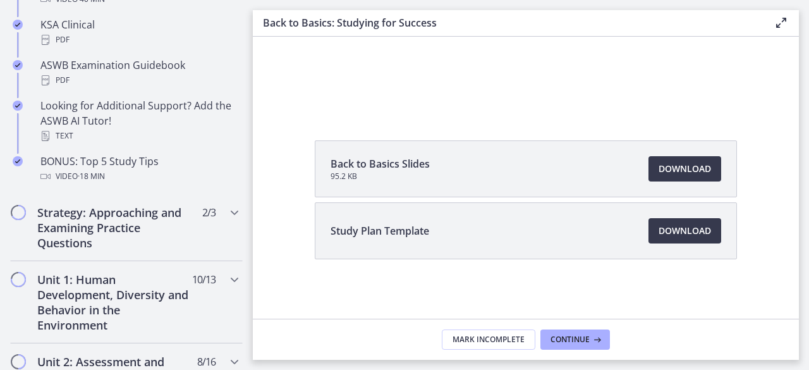
scroll to position [610, 0]
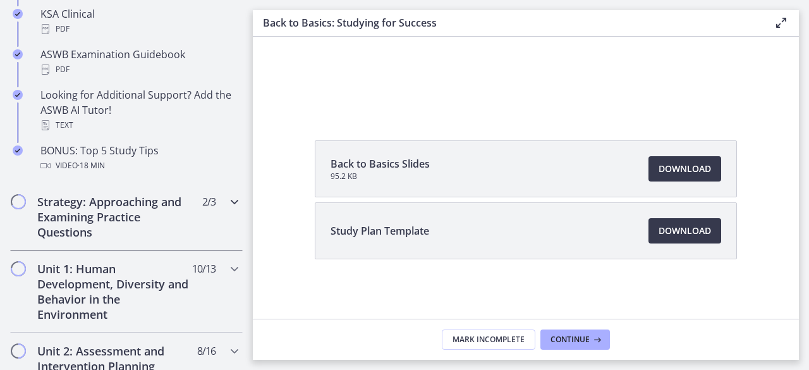
click at [83, 222] on h2 "Strategy: Approaching and Examining Practice Questions" at bounding box center [114, 217] width 154 height 46
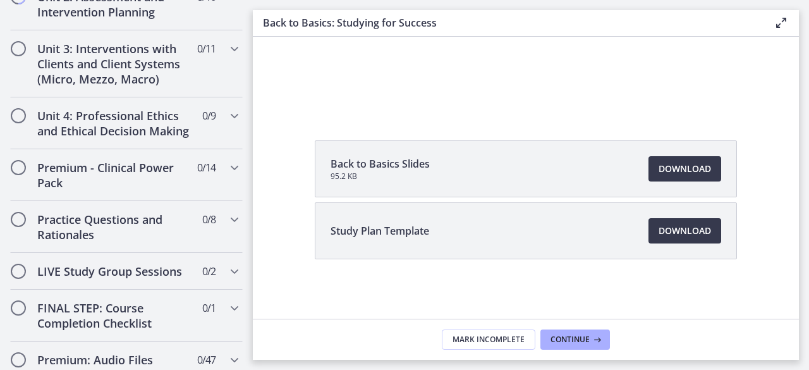
scroll to position [594, 0]
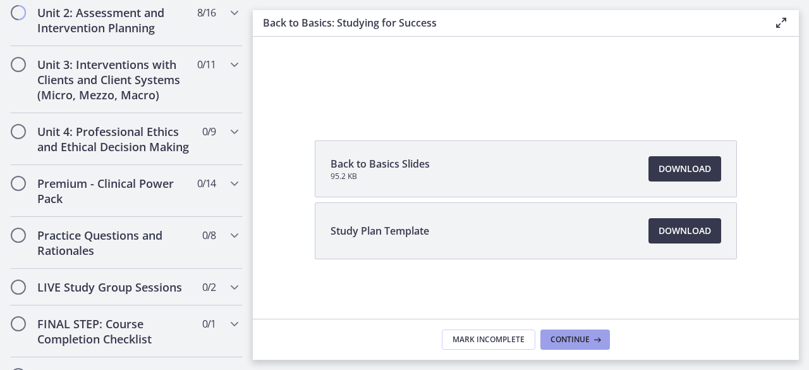
click at [593, 345] on icon at bounding box center [596, 340] width 13 height 10
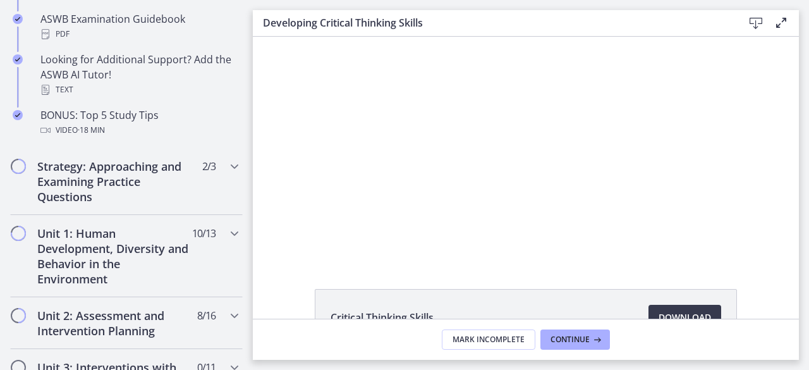
scroll to position [645, 0]
click at [90, 176] on h2 "Strategy: Approaching and Examining Practice Questions" at bounding box center [114, 182] width 154 height 46
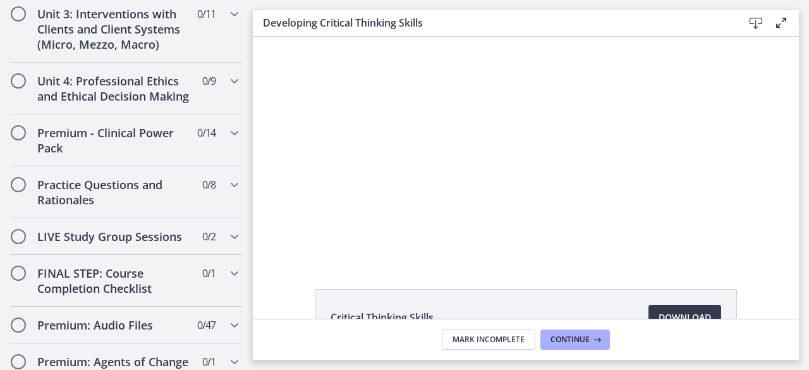
scroll to position [646, 0]
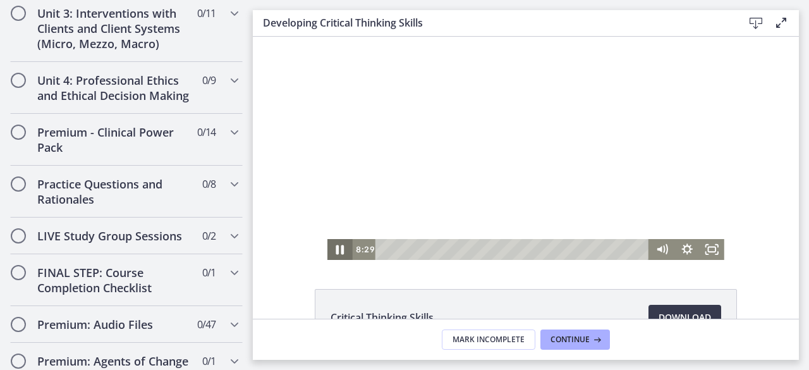
click at [336, 249] on icon "Pause" at bounding box center [340, 249] width 8 height 9
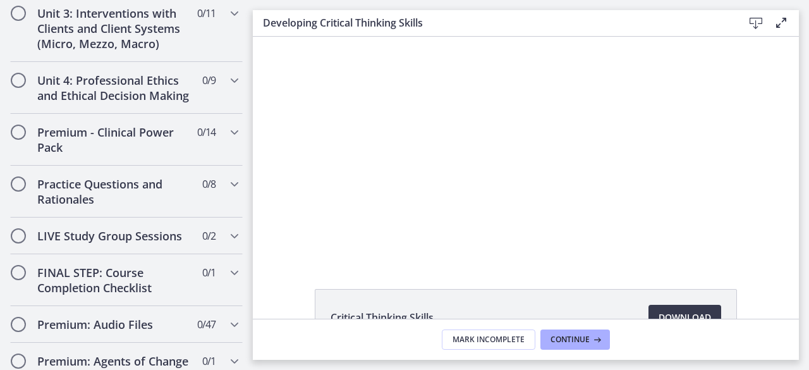
scroll to position [322, 0]
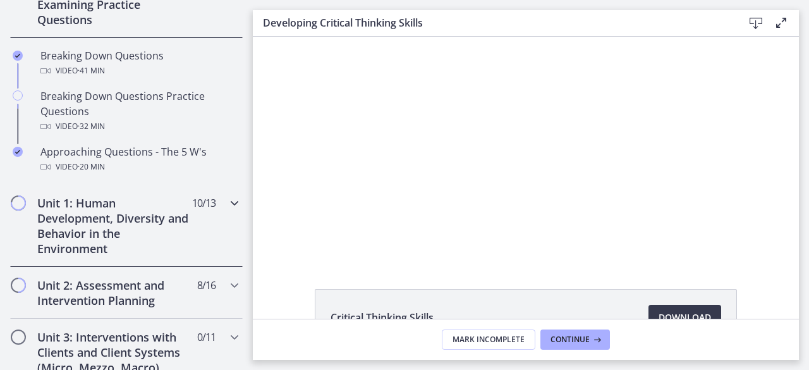
click at [59, 217] on h2 "Unit 1: Human Development, Diversity and Behavior in the Environment" at bounding box center [114, 225] width 154 height 61
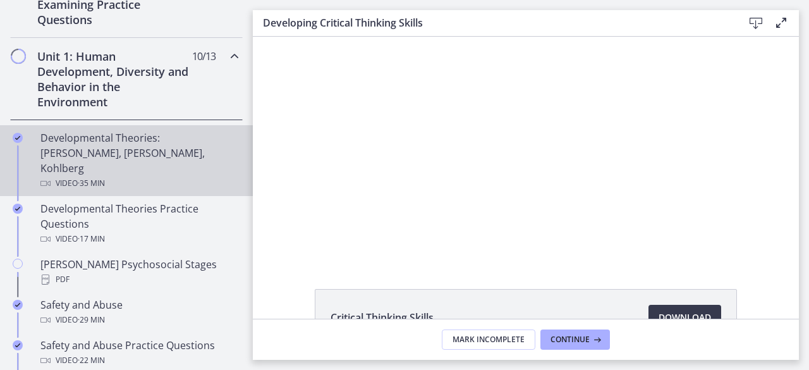
click at [82, 176] on span "· 35 min" at bounding box center [91, 183] width 27 height 15
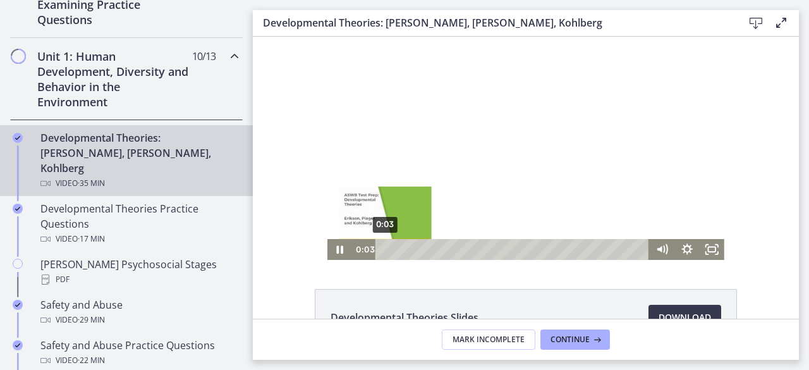
click at [385, 252] on div "0:03" at bounding box center [514, 249] width 259 height 21
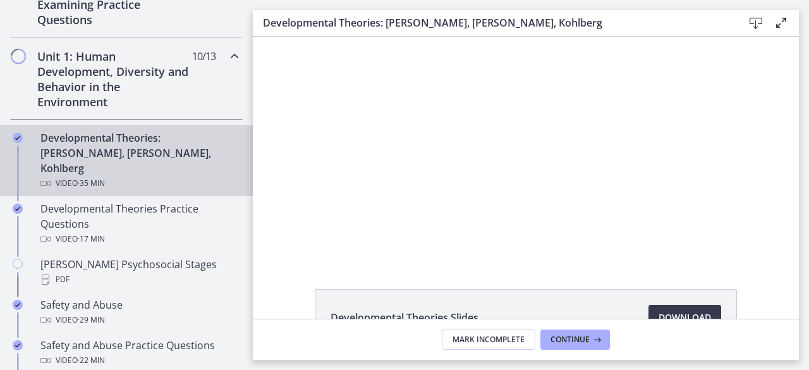
click at [809, 317] on main "Developmental Theories: [PERSON_NAME], [PERSON_NAME], Kohlberg Download Enable …" at bounding box center [531, 185] width 557 height 370
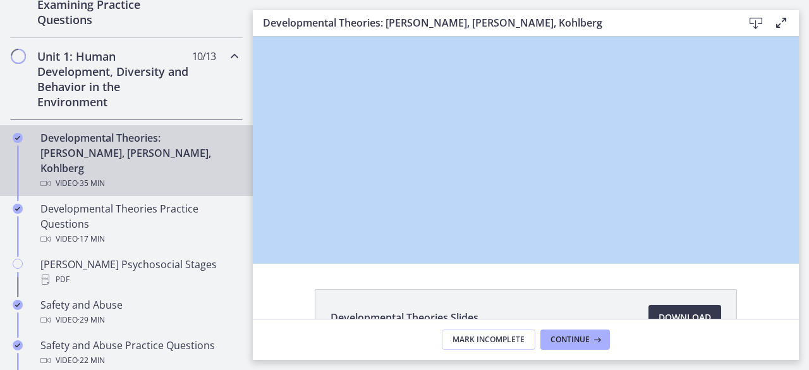
click at [809, 317] on main "Developmental Theories: [PERSON_NAME], [PERSON_NAME], Kohlberg Download Enable …" at bounding box center [531, 185] width 557 height 370
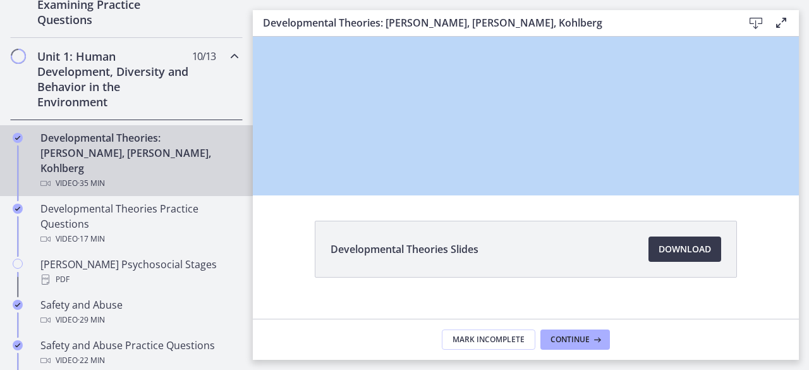
scroll to position [76, 0]
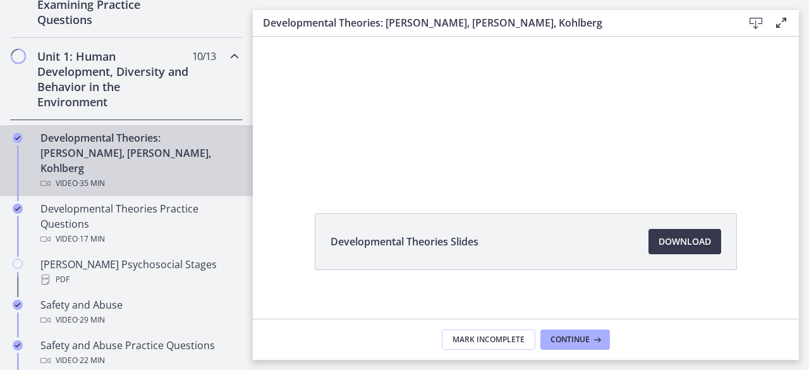
click at [271, 227] on div "Developmental Theories Slides Download Opens in a new window" at bounding box center [526, 272] width 546 height 118
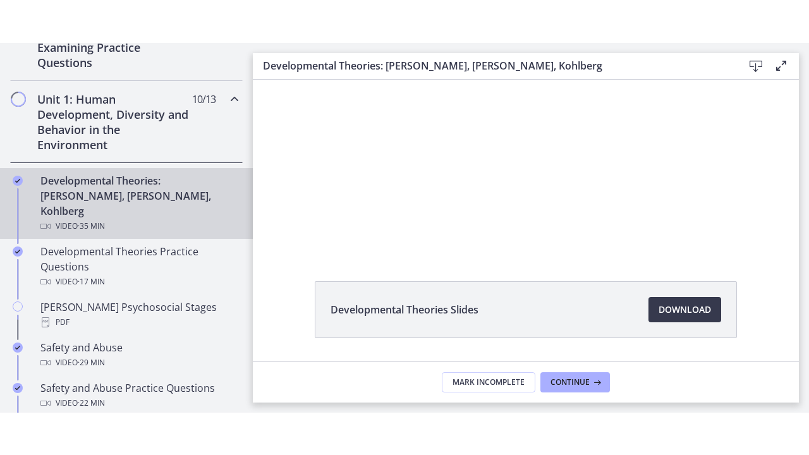
scroll to position [0, 0]
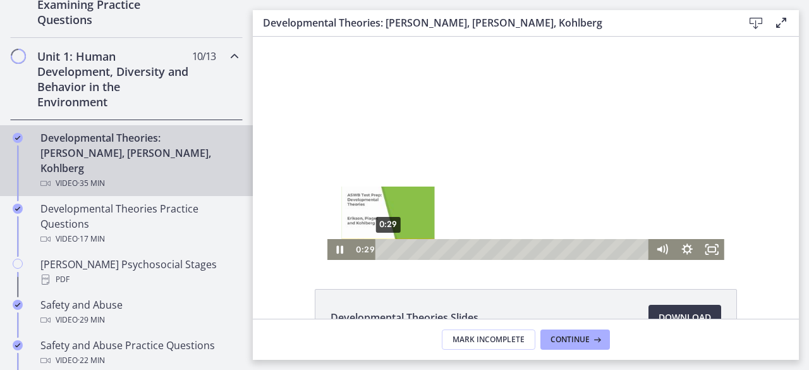
click at [385, 248] on div "0:29" at bounding box center [514, 249] width 259 height 21
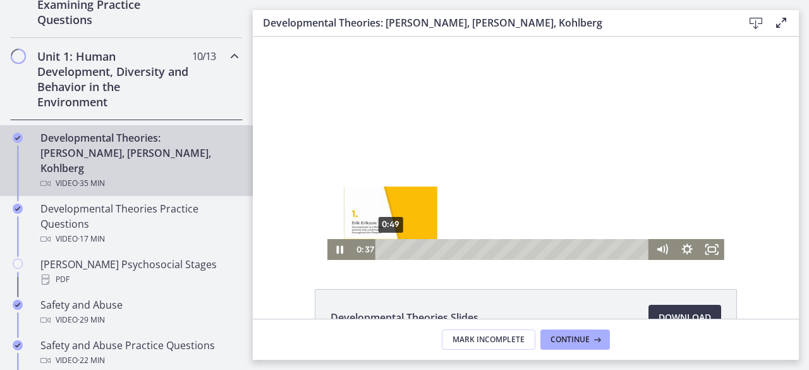
click at [386, 251] on div "Playbar" at bounding box center [389, 249] width 7 height 7
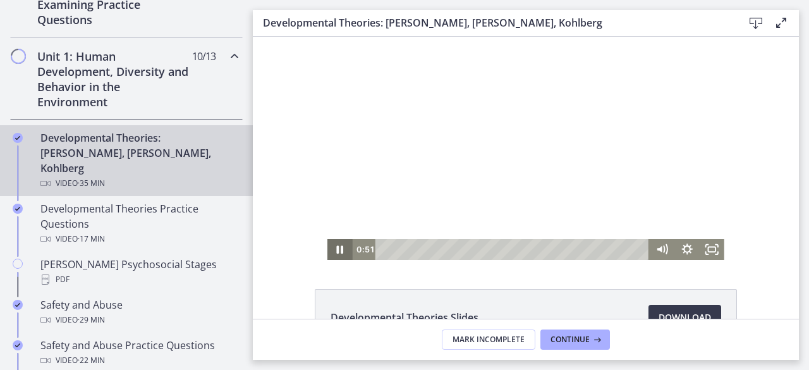
click at [337, 252] on icon "Pause" at bounding box center [340, 250] width 7 height 8
click at [338, 252] on icon "Play Video" at bounding box center [341, 249] width 6 height 9
click at [710, 250] on rect "Fullscreen" at bounding box center [712, 249] width 8 height 5
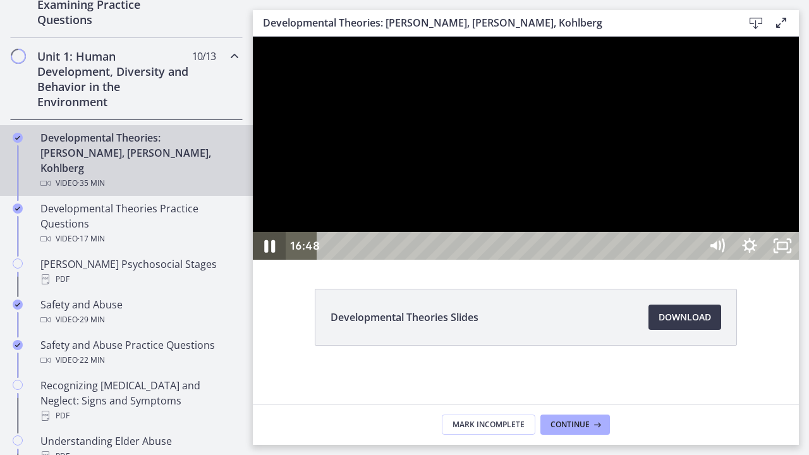
click at [271, 263] on icon "Pause" at bounding box center [269, 247] width 39 height 34
click at [271, 263] on icon "Play Video" at bounding box center [270, 247] width 39 height 34
click at [268, 252] on icon "Pause" at bounding box center [270, 246] width 9 height 11
click at [270, 253] on icon "Play Video" at bounding box center [271, 246] width 10 height 14
click at [270, 263] on icon "Pause" at bounding box center [269, 247] width 39 height 34
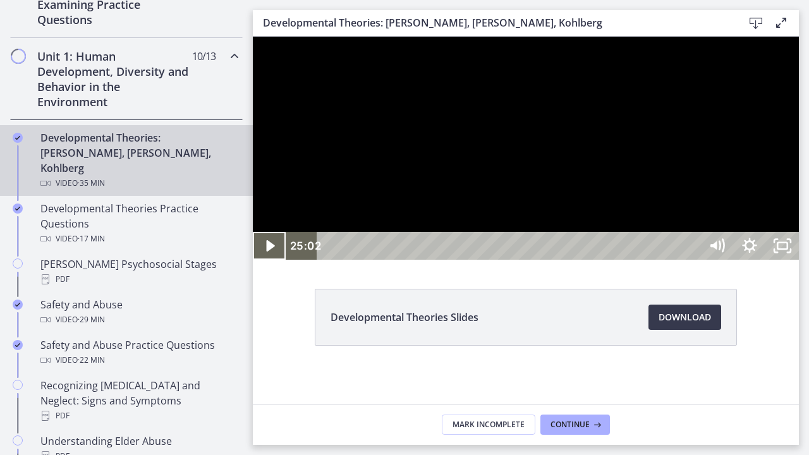
click at [267, 260] on div at bounding box center [526, 148] width 546 height 223
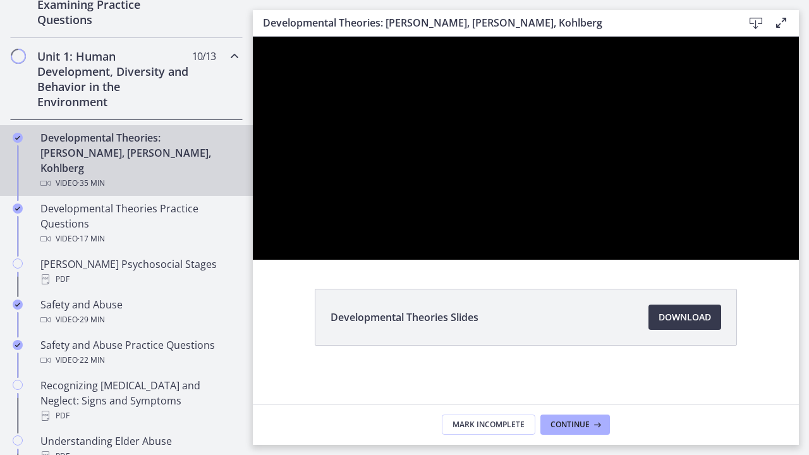
click at [267, 260] on div at bounding box center [526, 148] width 546 height 223
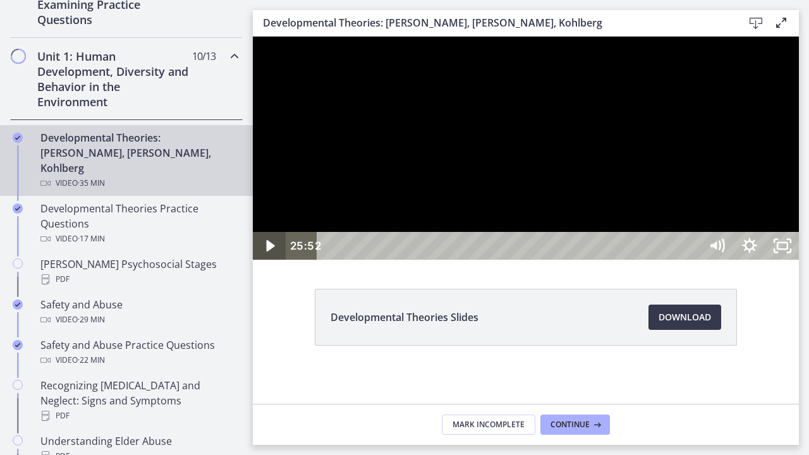
click at [271, 260] on icon "Play Video" at bounding box center [270, 246] width 33 height 28
click at [287, 260] on div "28:38 0:10" at bounding box center [493, 246] width 415 height 28
click at [271, 260] on icon "Pause" at bounding box center [269, 246] width 33 height 28
click at [253, 232] on button "Play Video" at bounding box center [269, 246] width 33 height 28
click at [271, 263] on icon "Pause" at bounding box center [269, 247] width 39 height 34
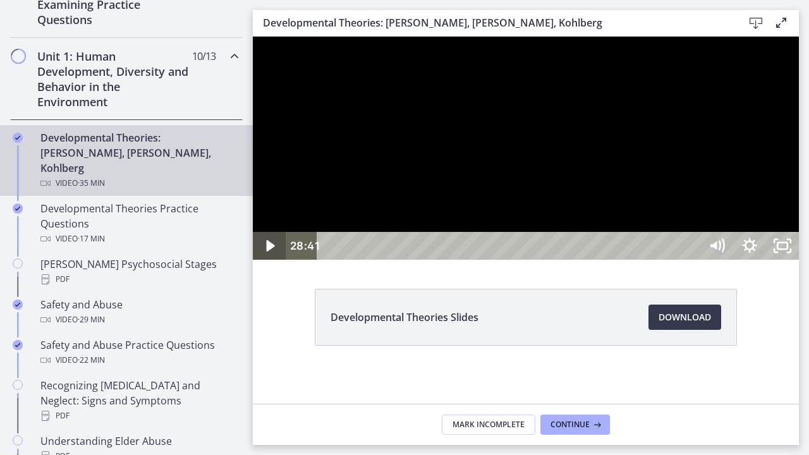
click at [253, 232] on button "Play Video" at bounding box center [269, 246] width 33 height 28
click at [272, 260] on icon "Pause" at bounding box center [269, 246] width 33 height 28
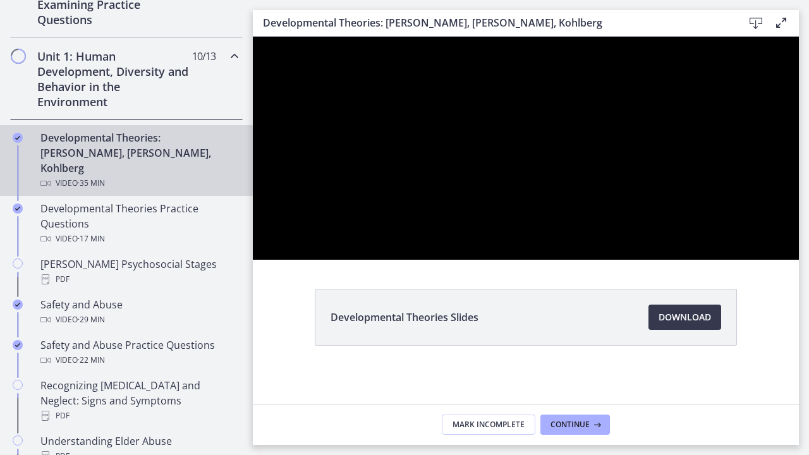
click at [253, 232] on button "Play Video" at bounding box center [269, 246] width 33 height 28
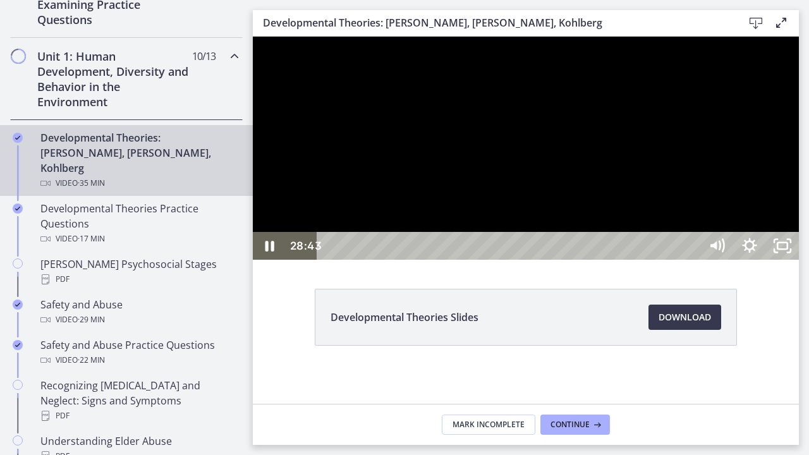
click at [274, 260] on div at bounding box center [526, 148] width 546 height 223
click at [253, 37] on button "Play Video: crt89dfaoh5c72tgt07g.mp4" at bounding box center [253, 37] width 1 height 1
click at [274, 260] on div at bounding box center [526, 148] width 546 height 223
